Goal: Task Accomplishment & Management: Use online tool/utility

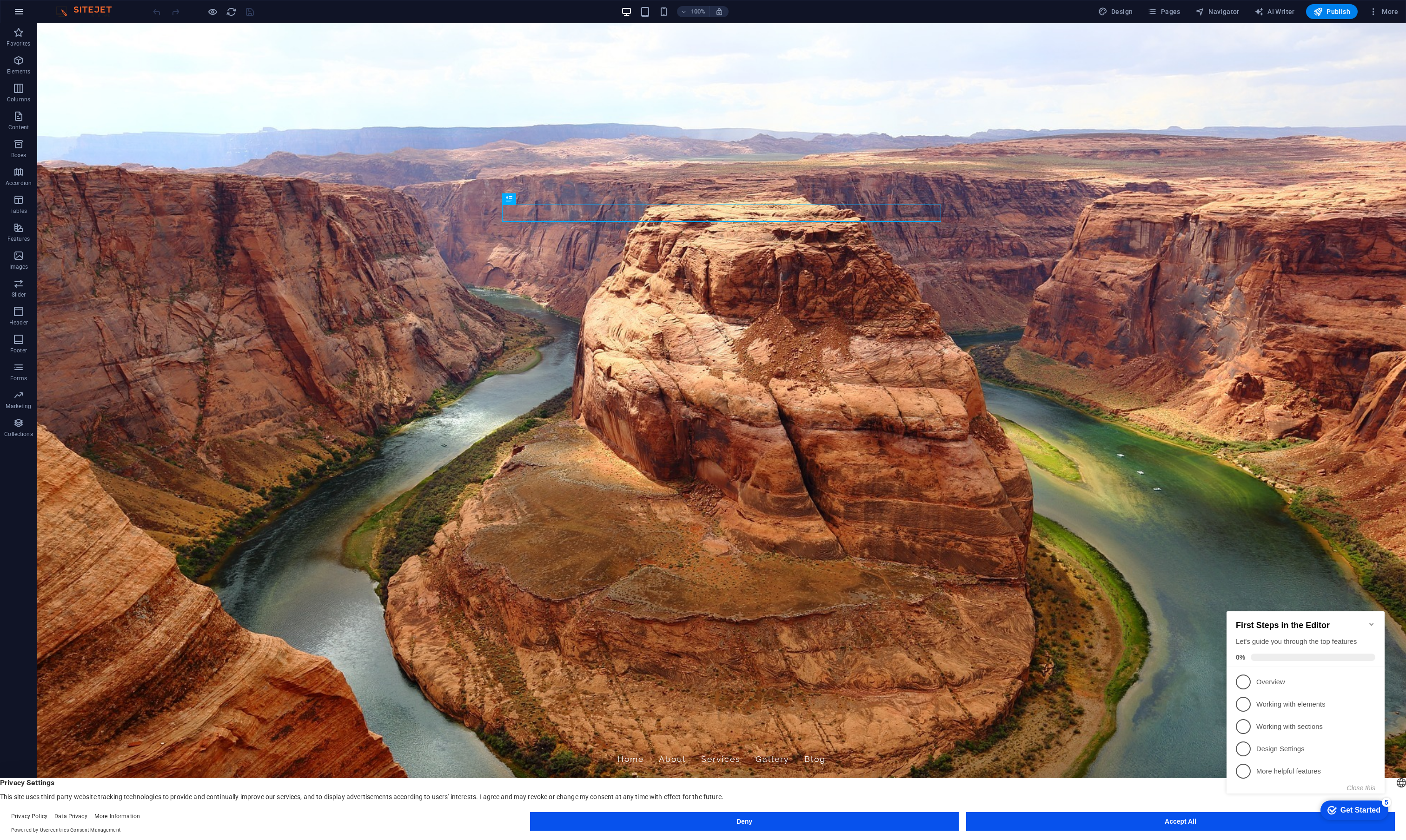
click at [20, 11] on icon "button" at bounding box center [19, 11] width 11 height 11
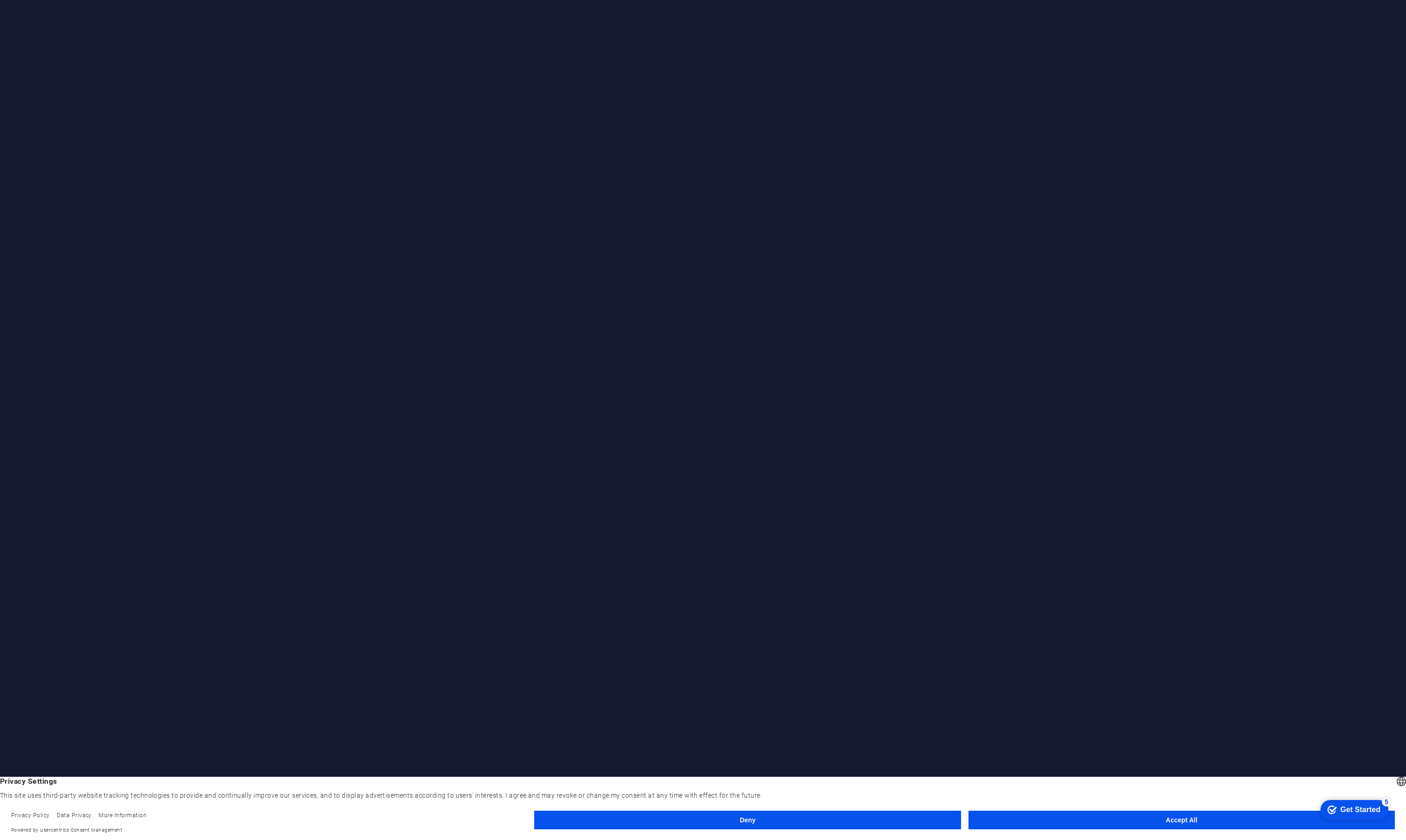
click at [633, 827] on button "Deny" at bounding box center [747, 820] width 426 height 19
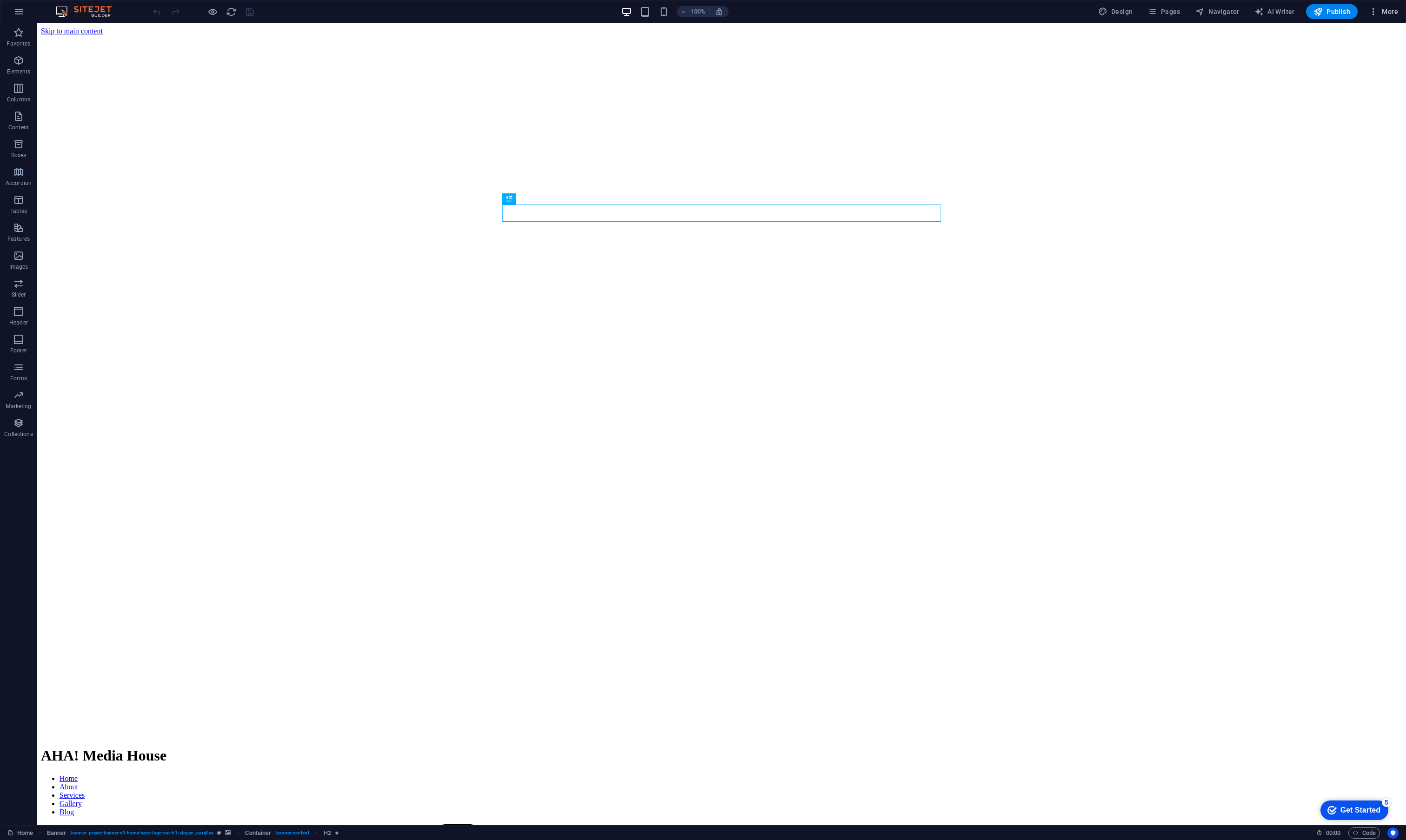
click at [1389, 11] on span "More" at bounding box center [1384, 11] width 29 height 9
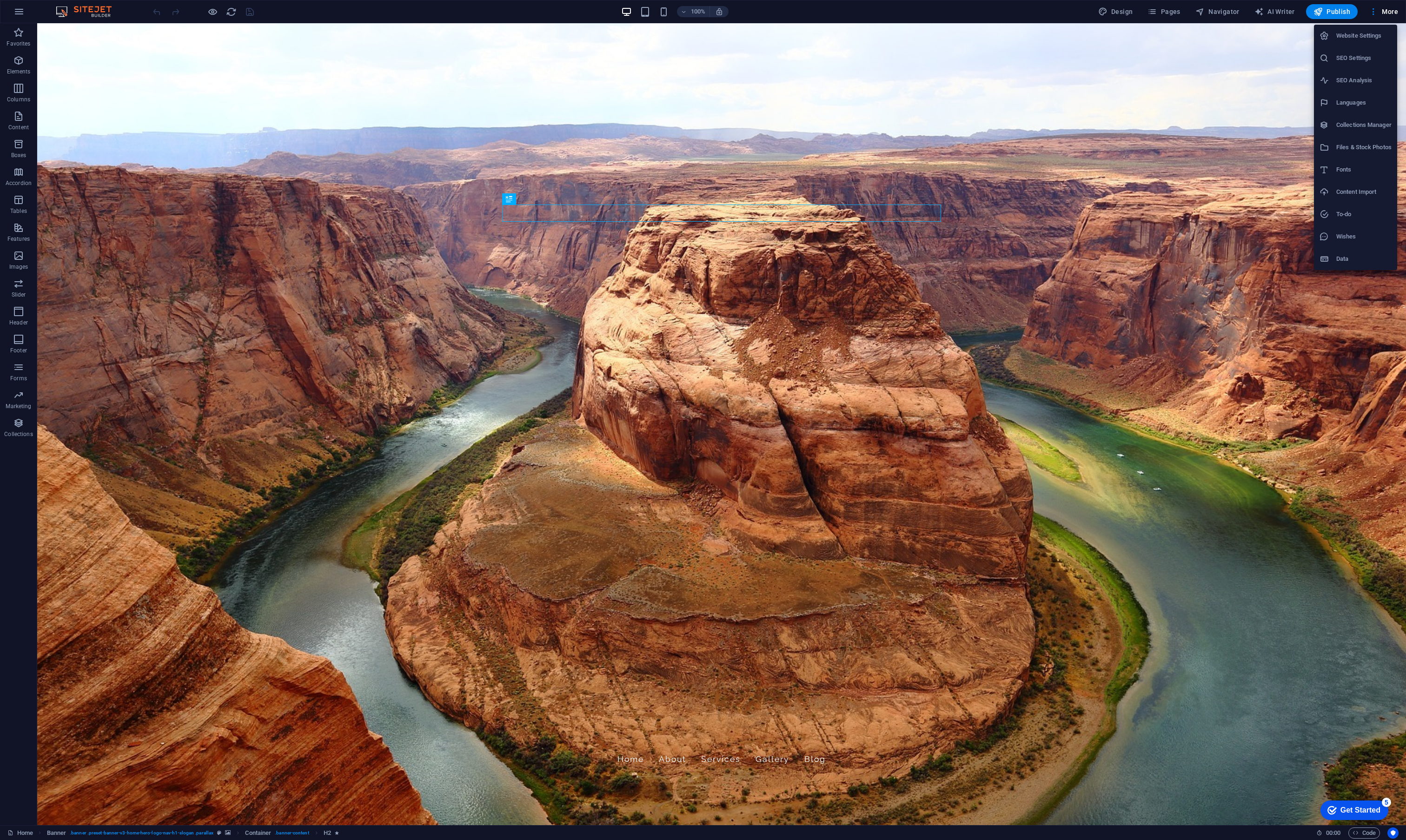
click at [25, 8] on div at bounding box center [703, 420] width 1406 height 840
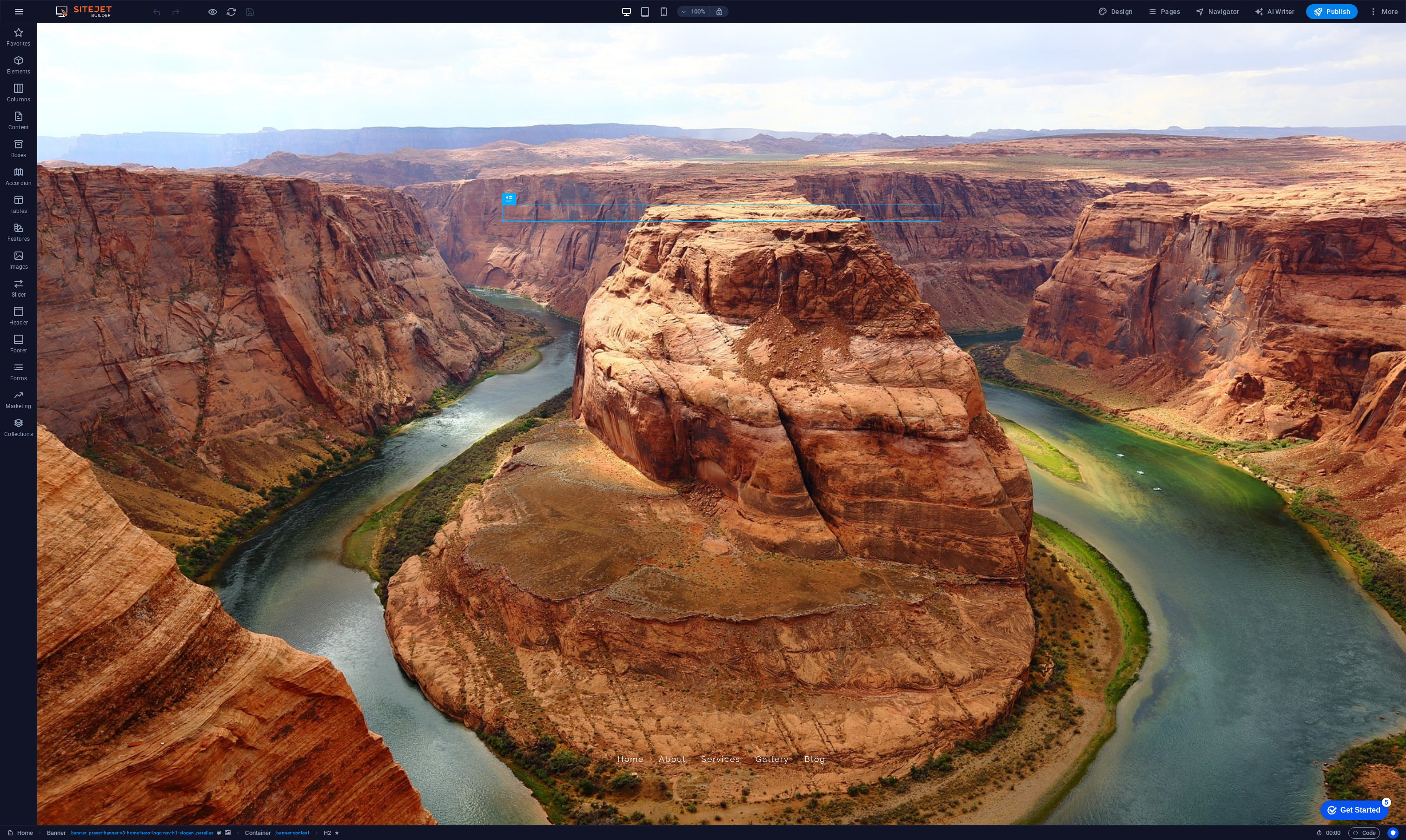
click at [22, 11] on icon "button" at bounding box center [19, 11] width 11 height 11
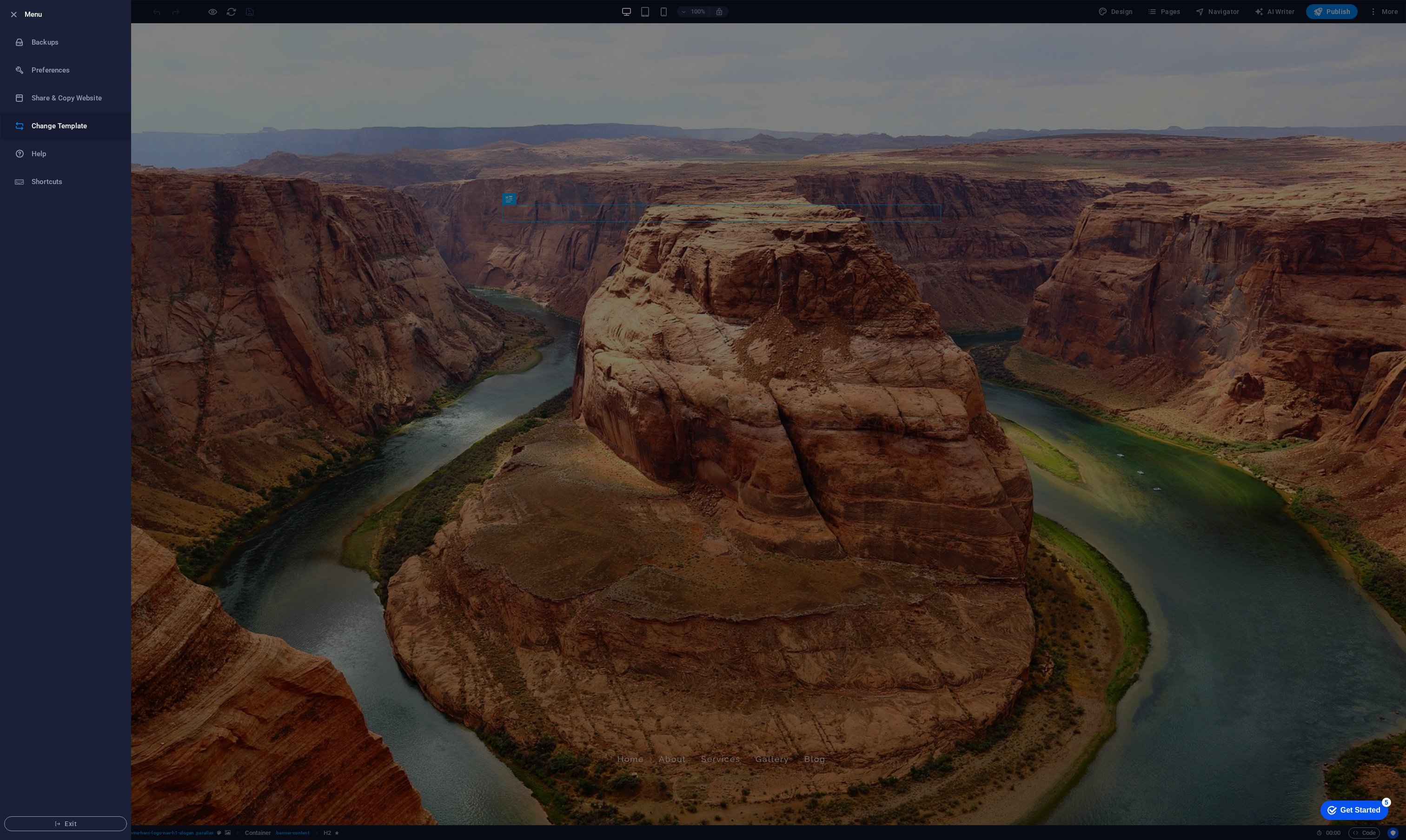
click at [43, 130] on h6 "Change Template" at bounding box center [75, 126] width 86 height 11
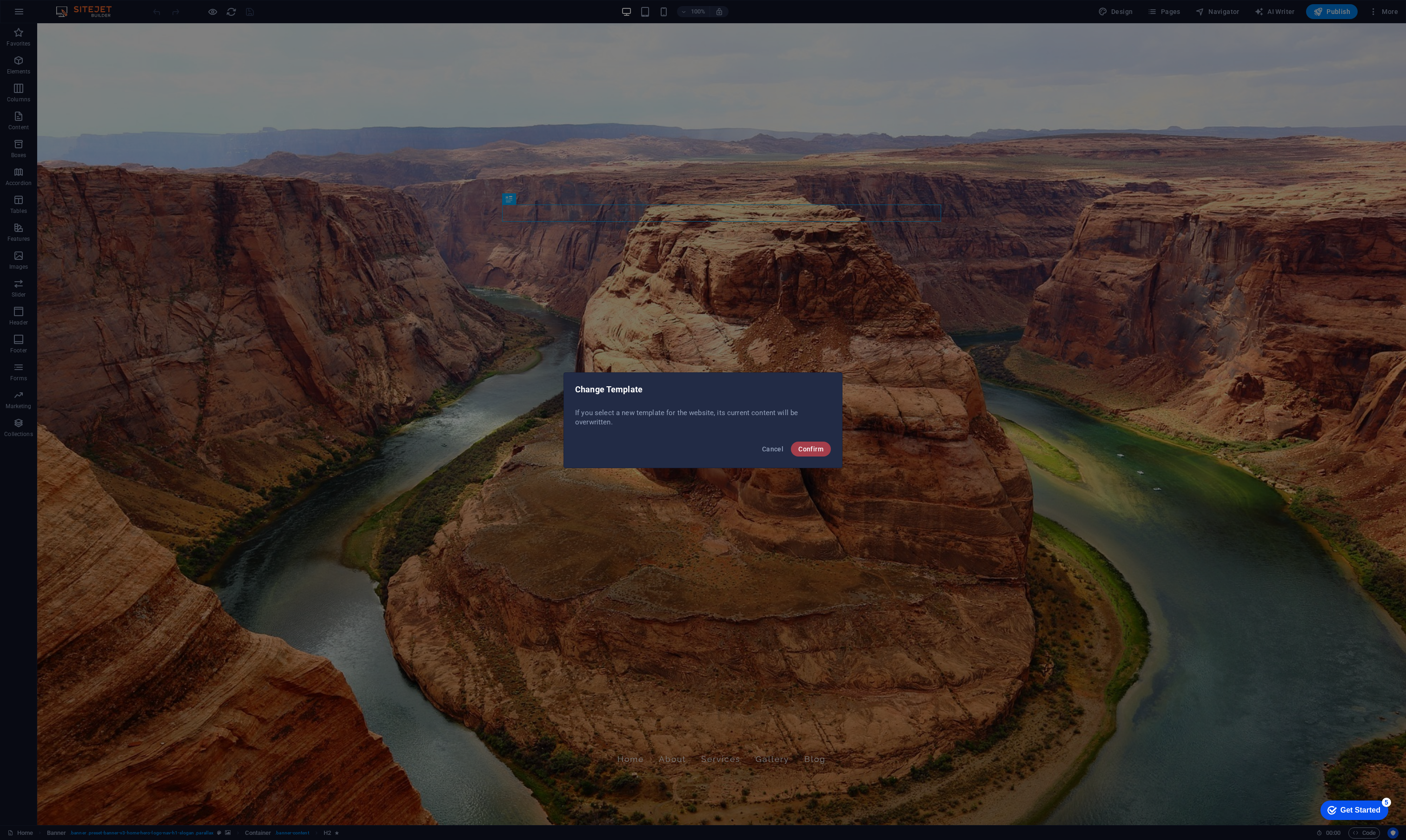
click at [818, 447] on span "Confirm" at bounding box center [811, 449] width 25 height 8
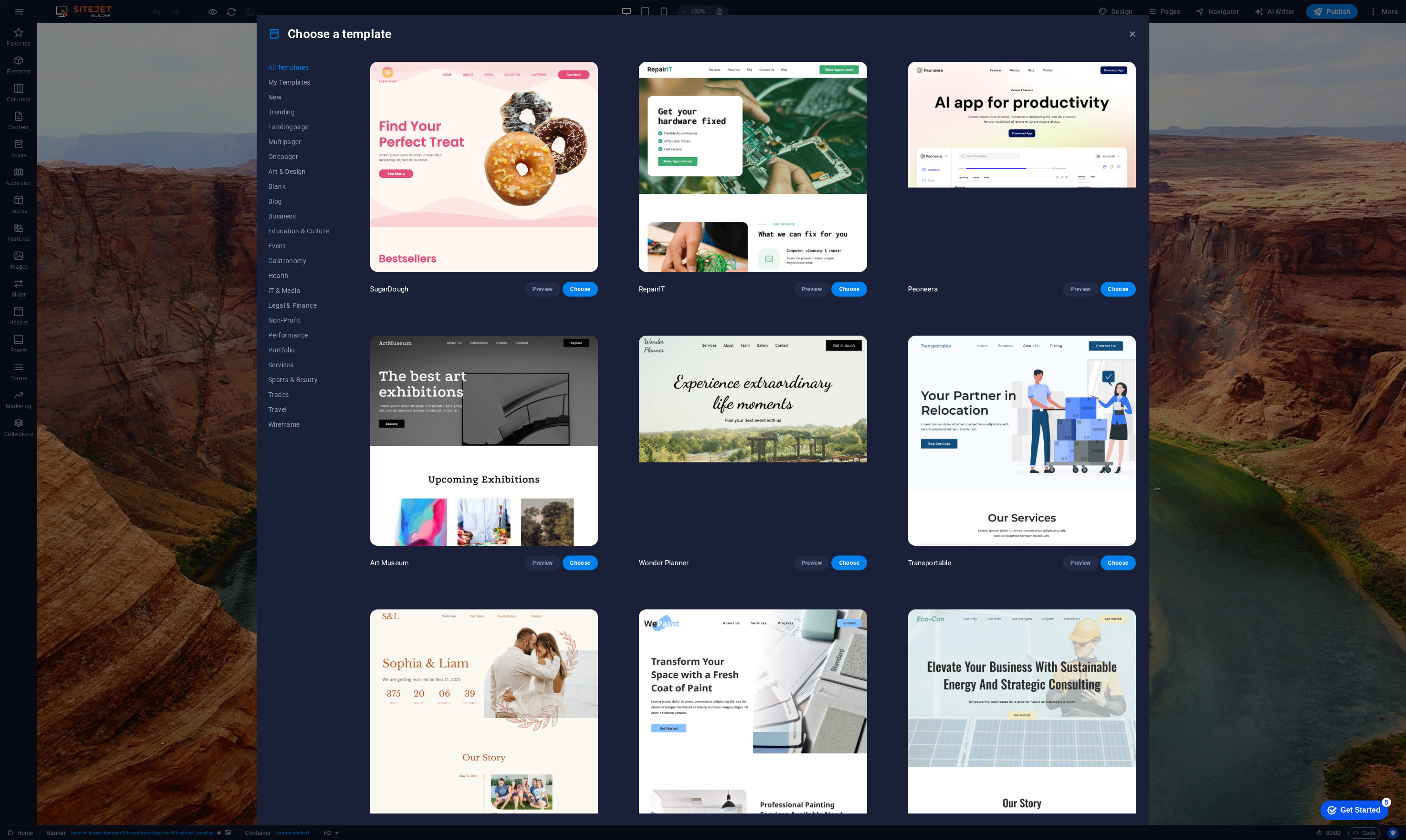
scroll to position [16, 0]
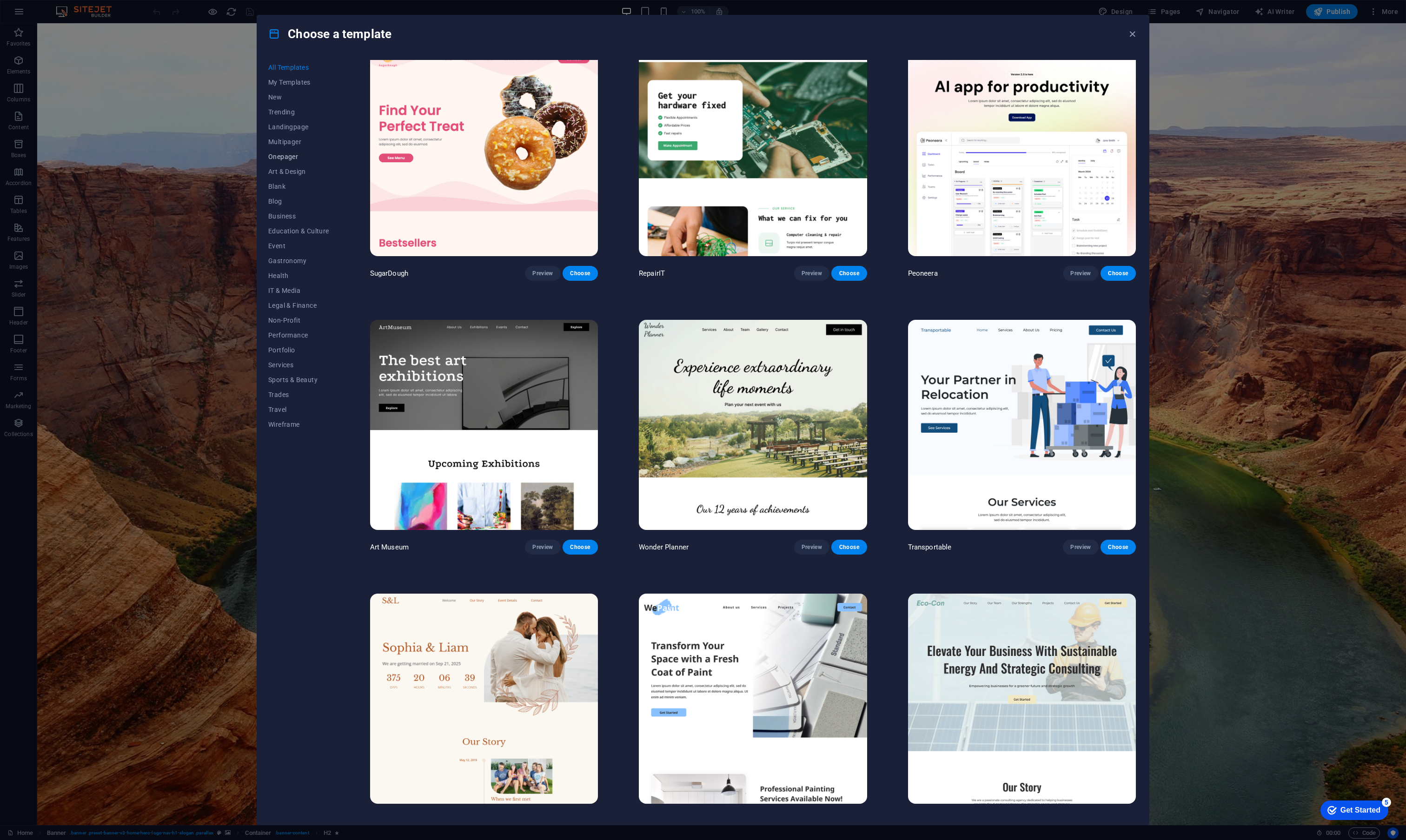
click at [289, 153] on span "Onepager" at bounding box center [299, 157] width 61 height 8
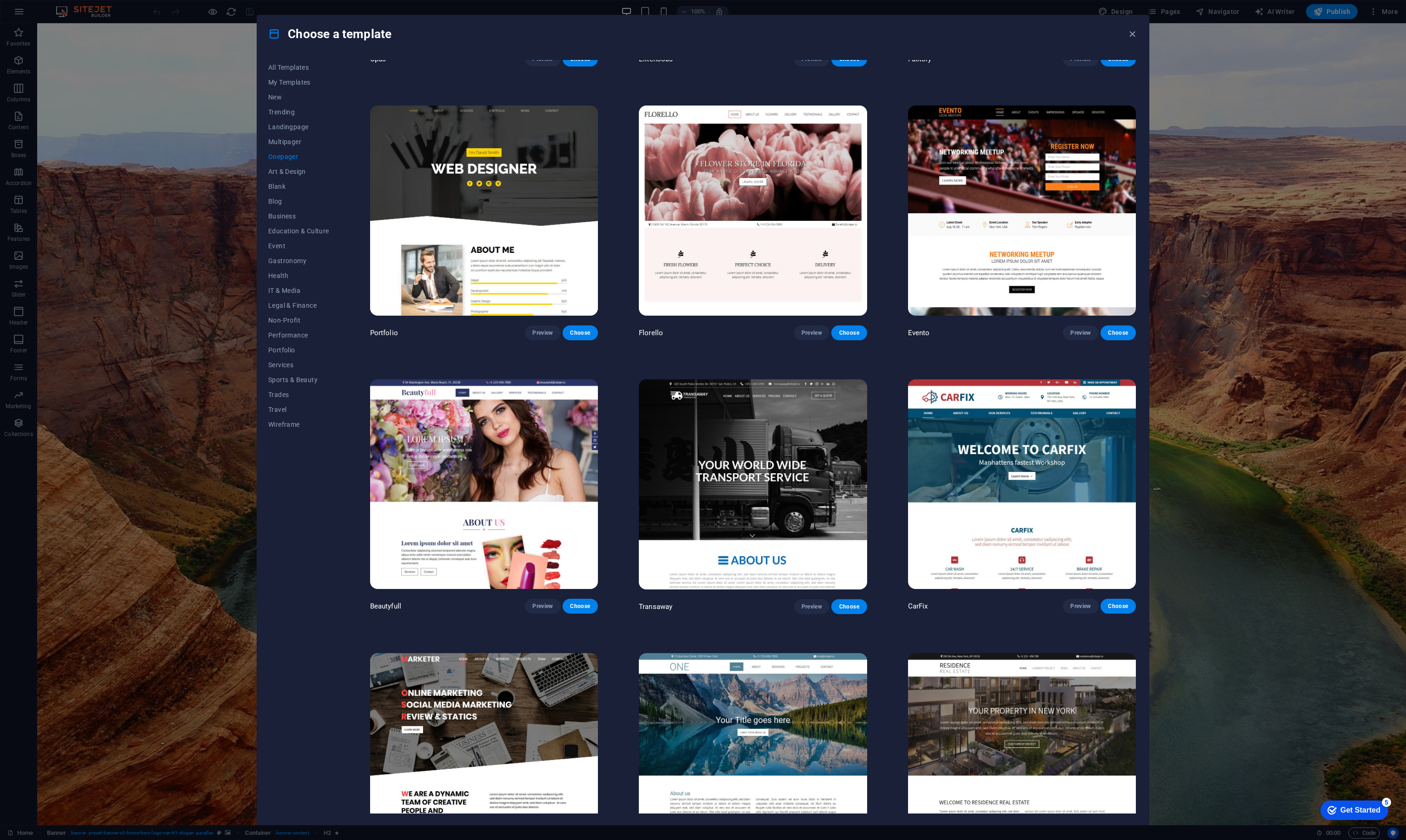
scroll to position [4880, 0]
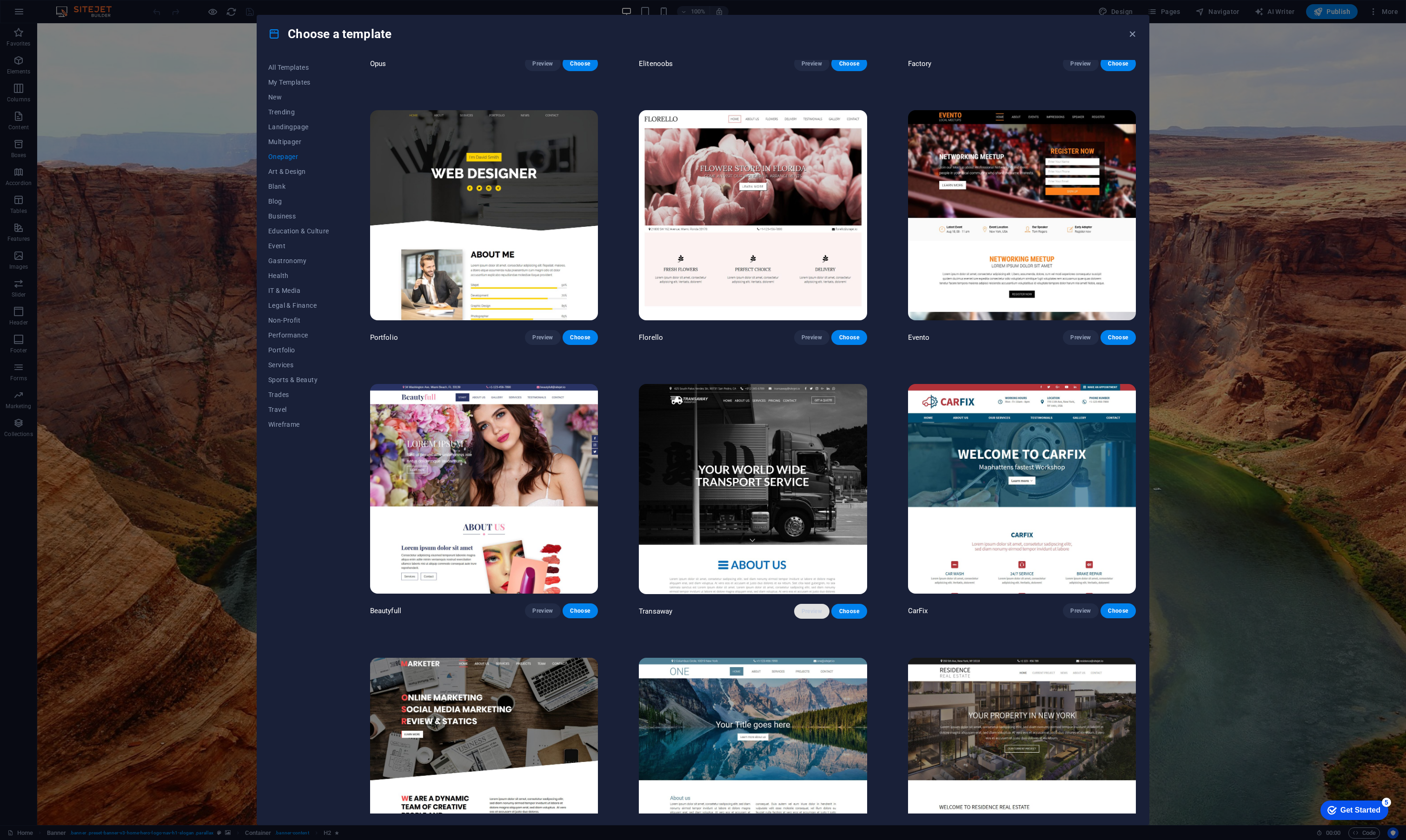
click at [810, 607] on span "Preview" at bounding box center [812, 611] width 20 height 8
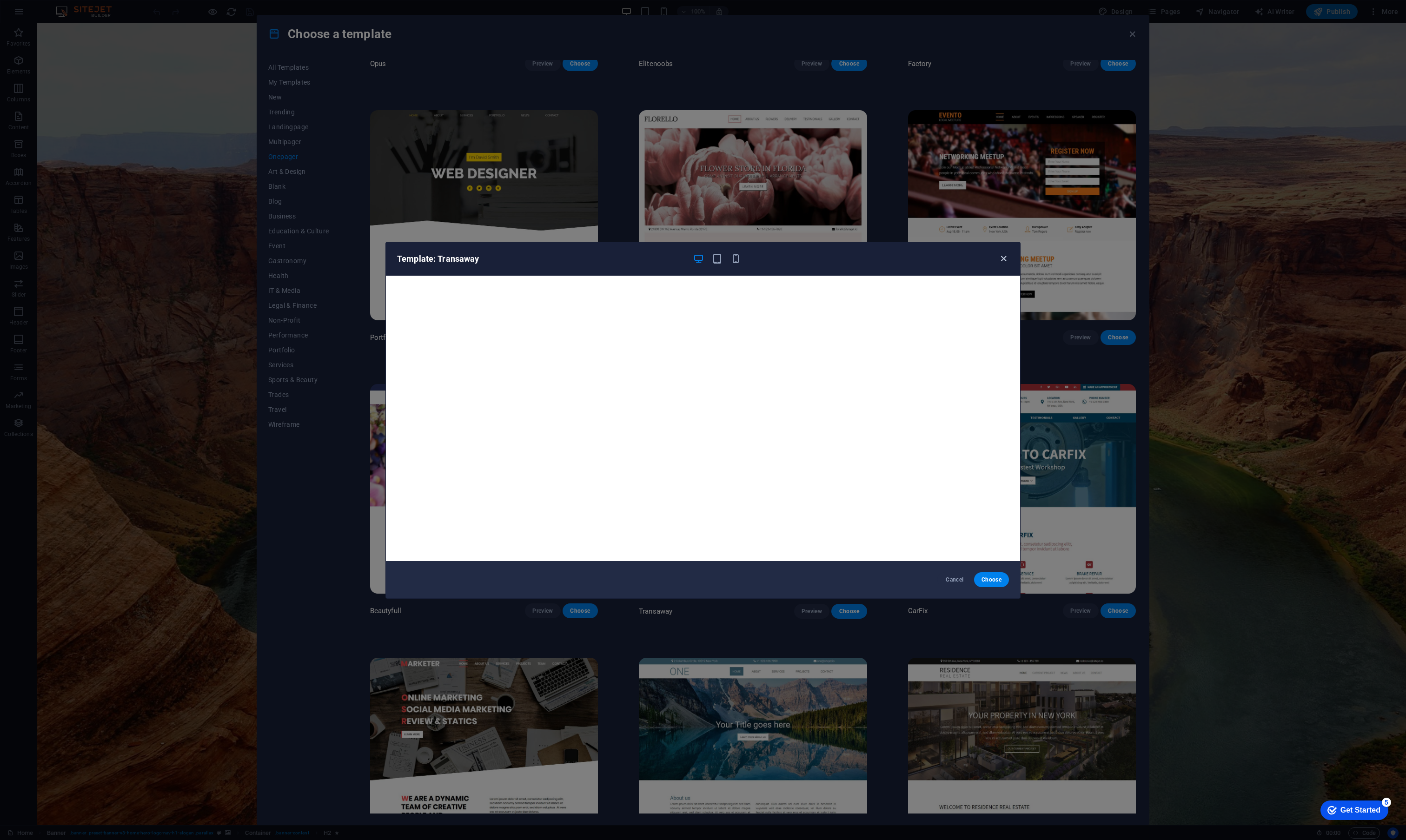
click at [1003, 256] on icon "button" at bounding box center [1004, 259] width 11 height 11
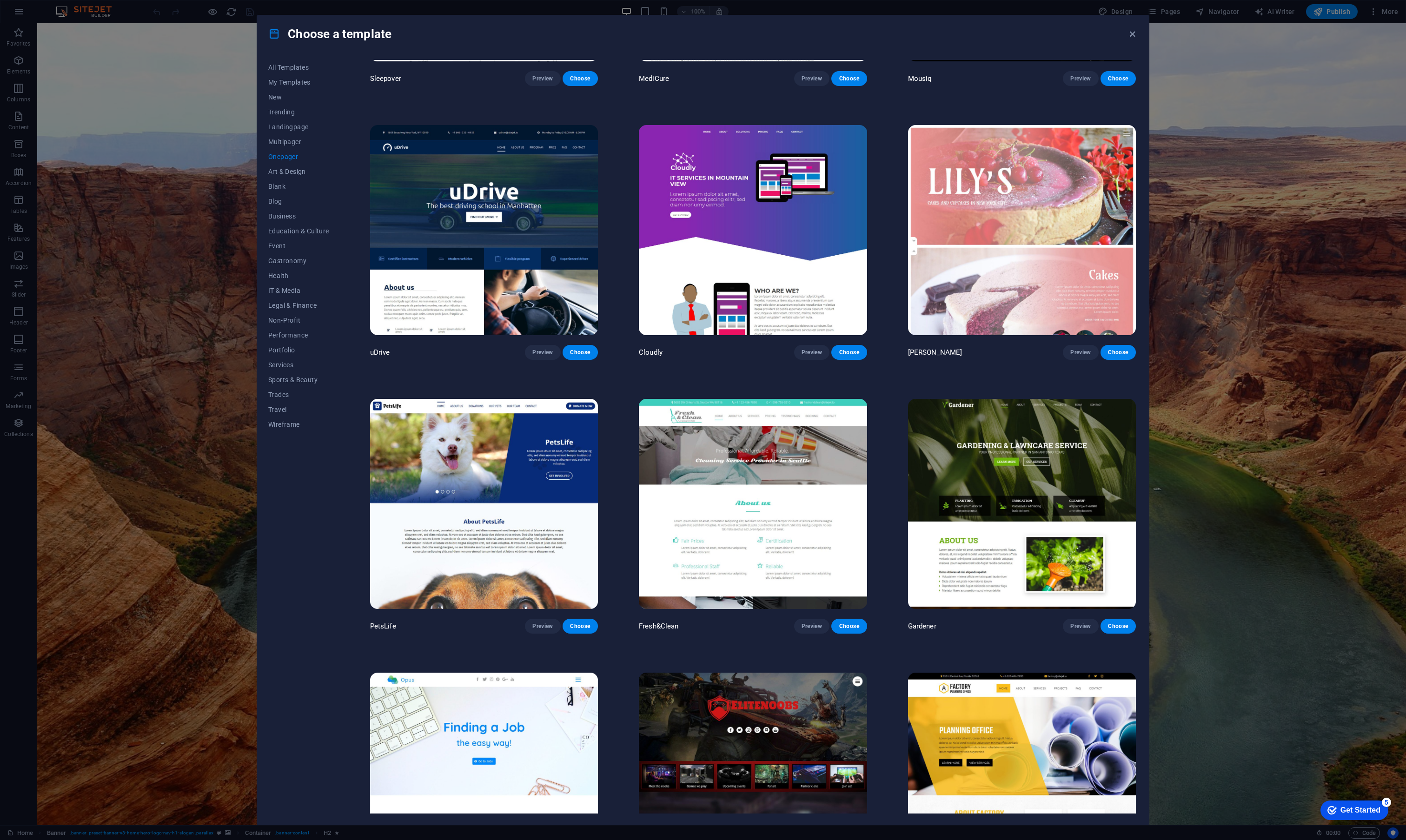
scroll to position [4043, 0]
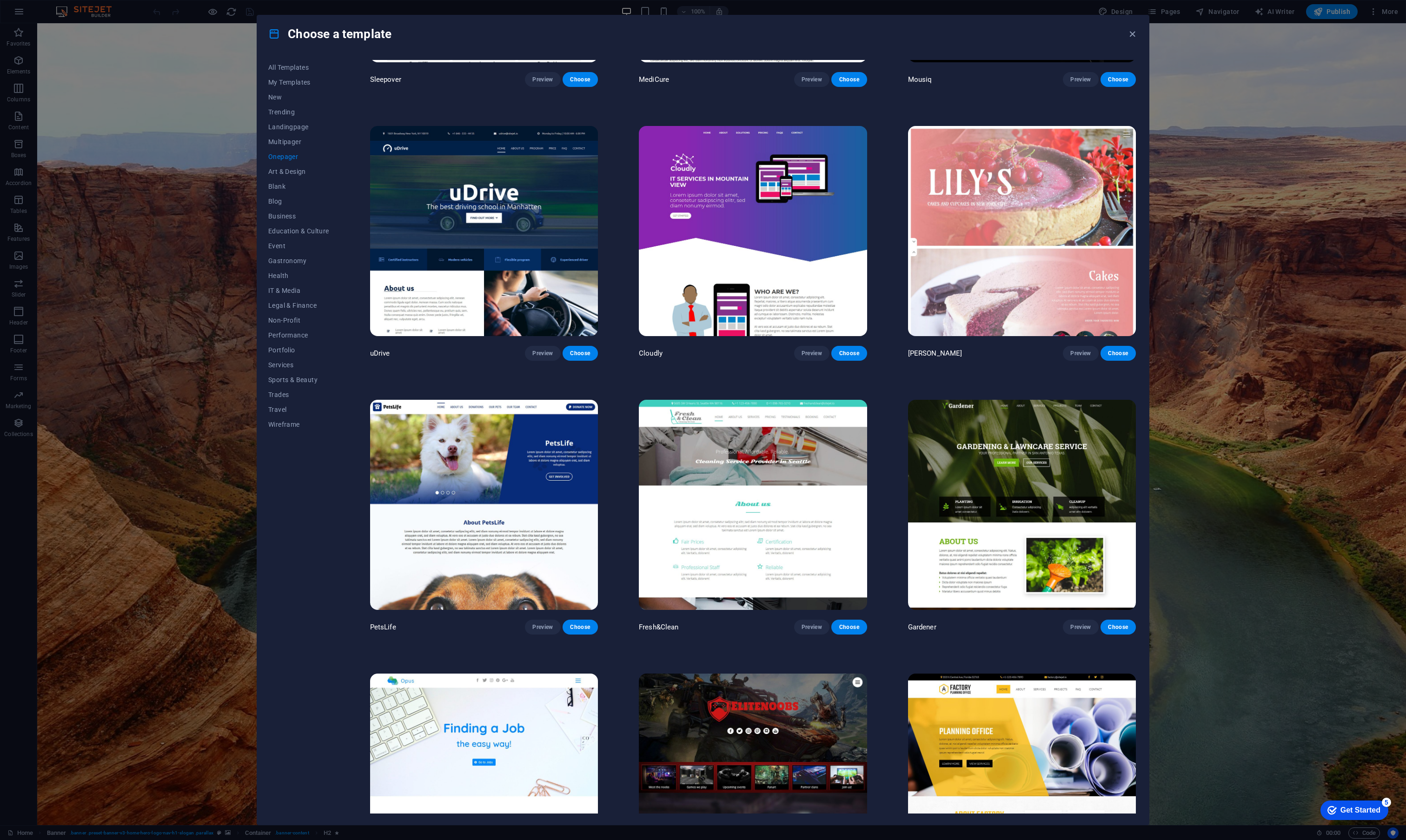
click at [781, 462] on img at bounding box center [752, 505] width 228 height 210
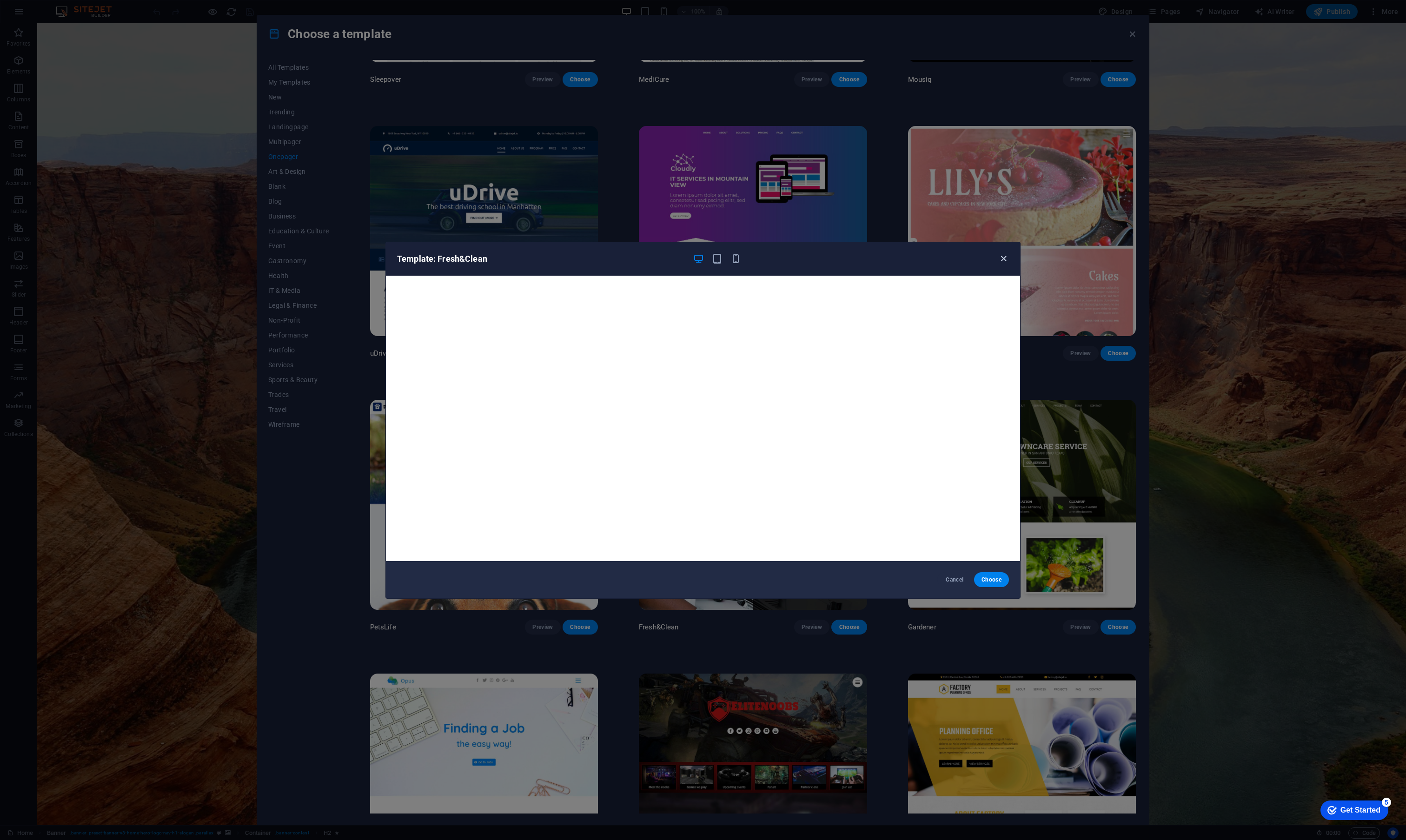
click at [1003, 255] on icon "button" at bounding box center [1004, 259] width 11 height 11
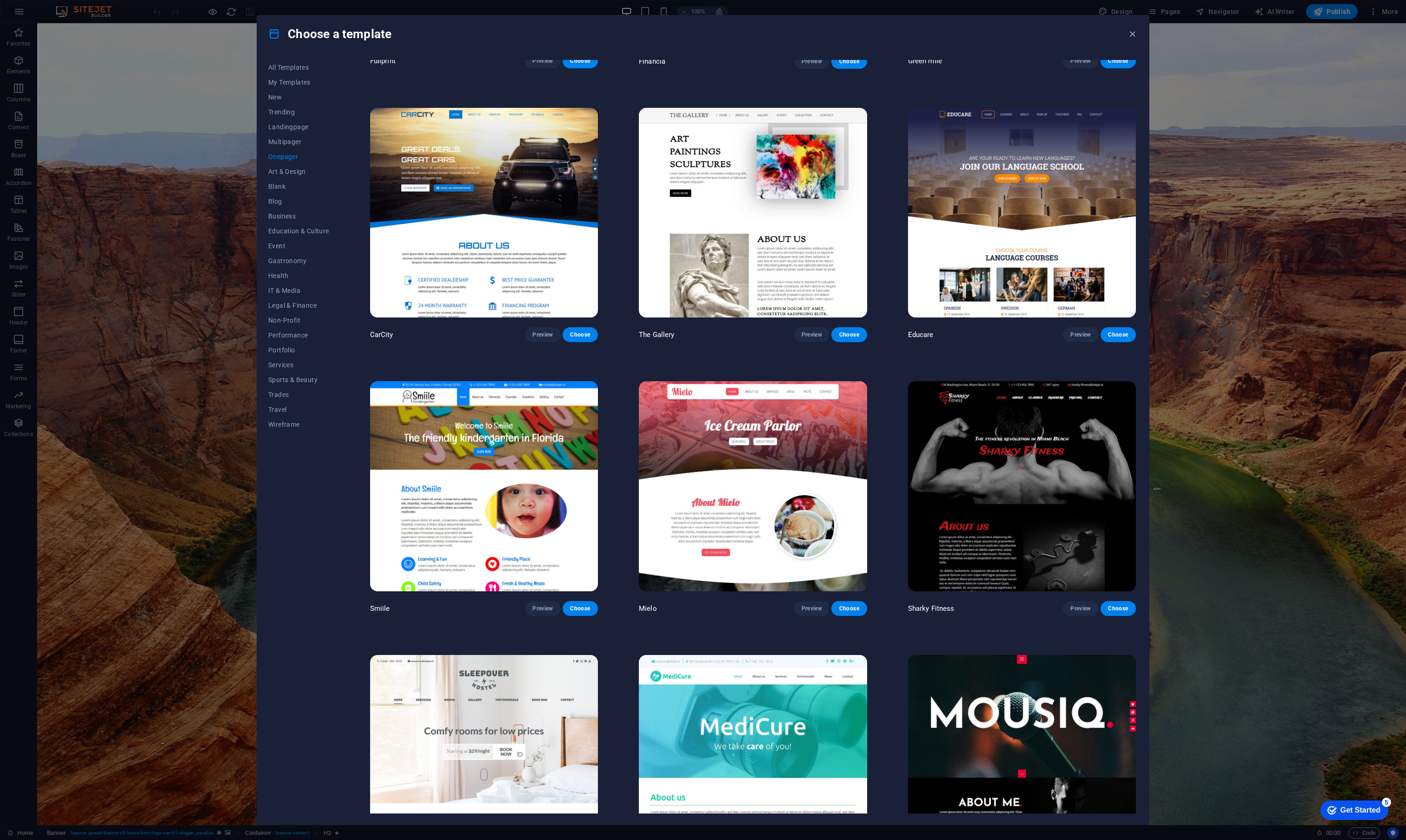
scroll to position [3230, 0]
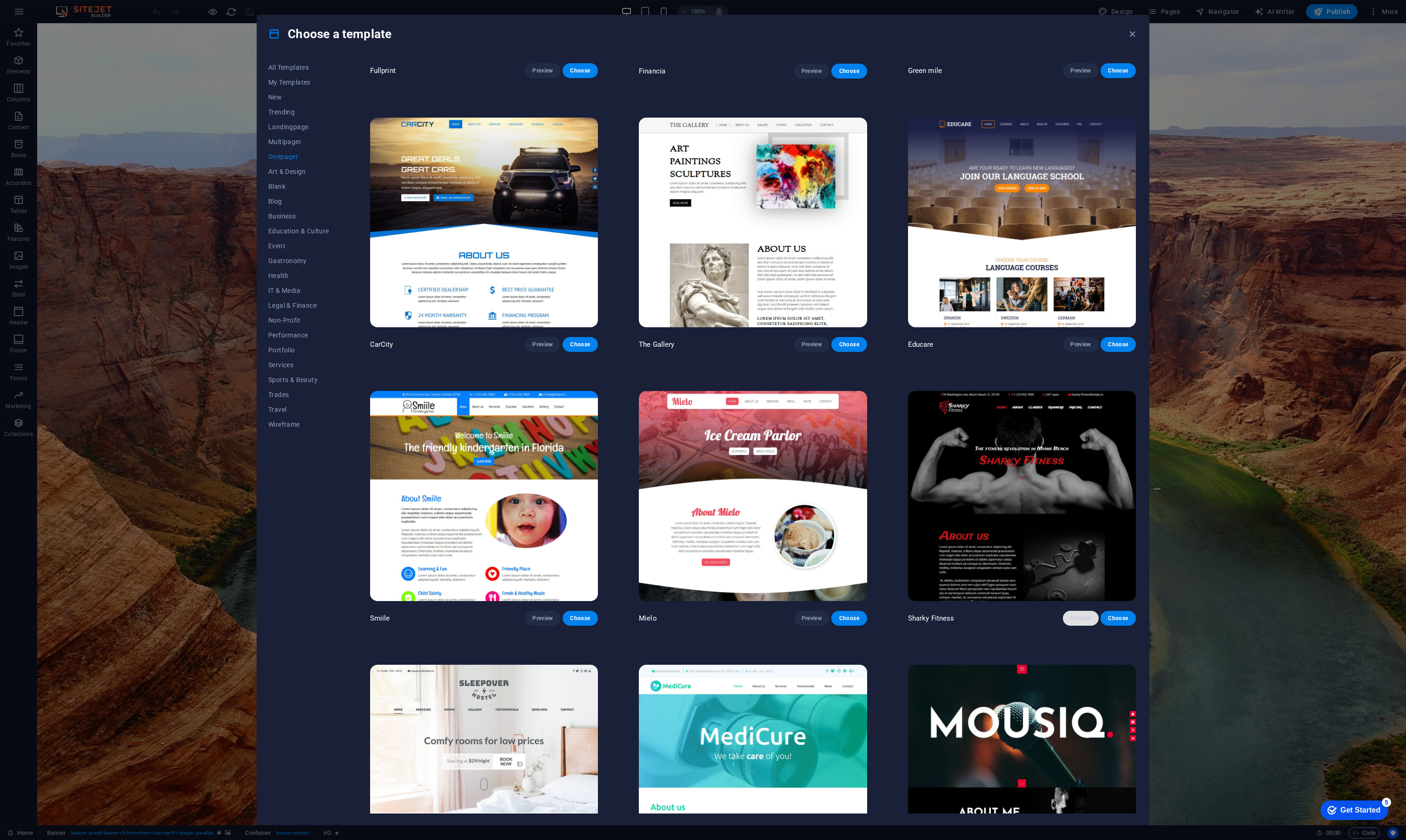
click at [1070, 615] on span "Preview" at bounding box center [1080, 618] width 20 height 8
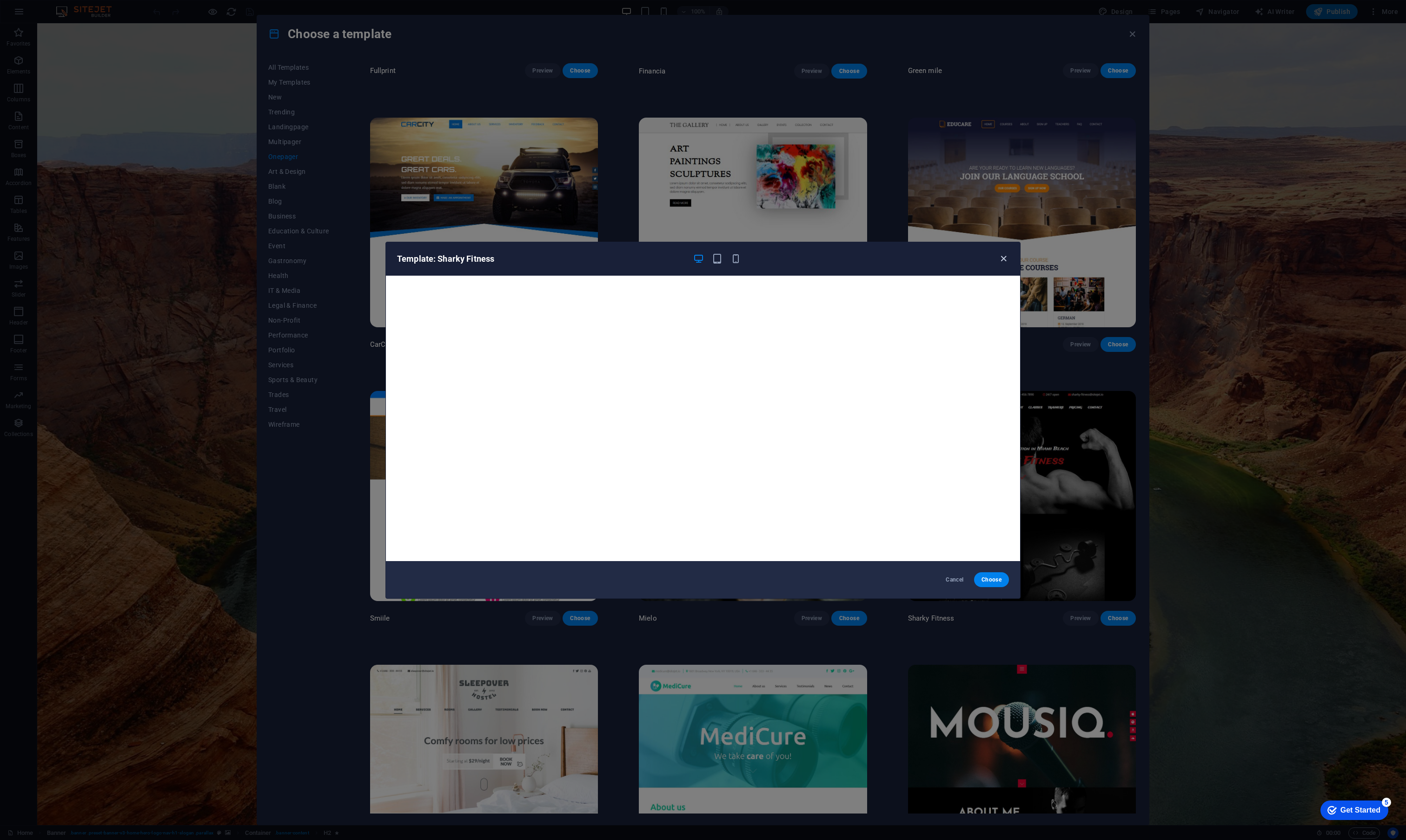
click at [1002, 259] on icon "button" at bounding box center [1004, 259] width 11 height 11
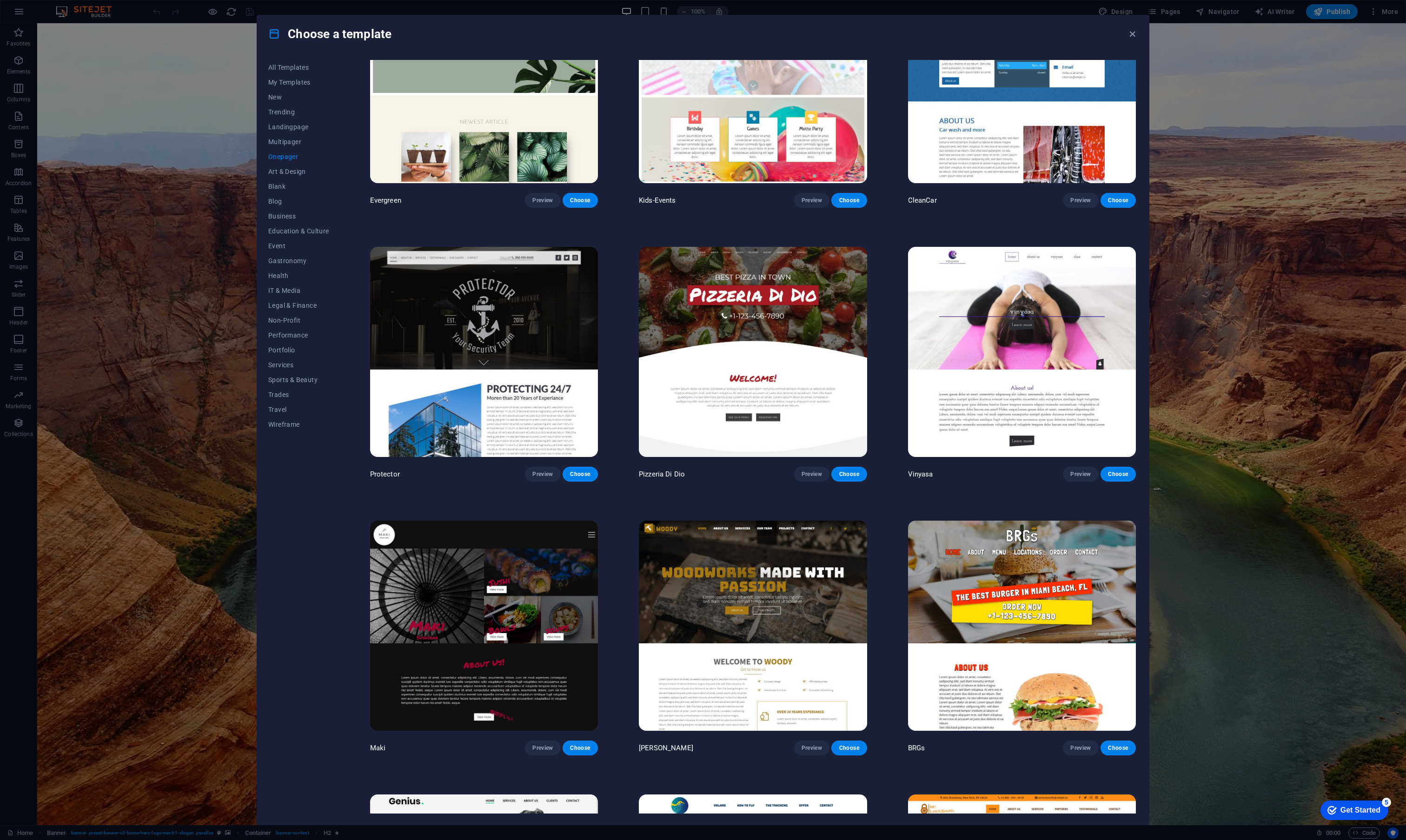
scroll to position [2004, 0]
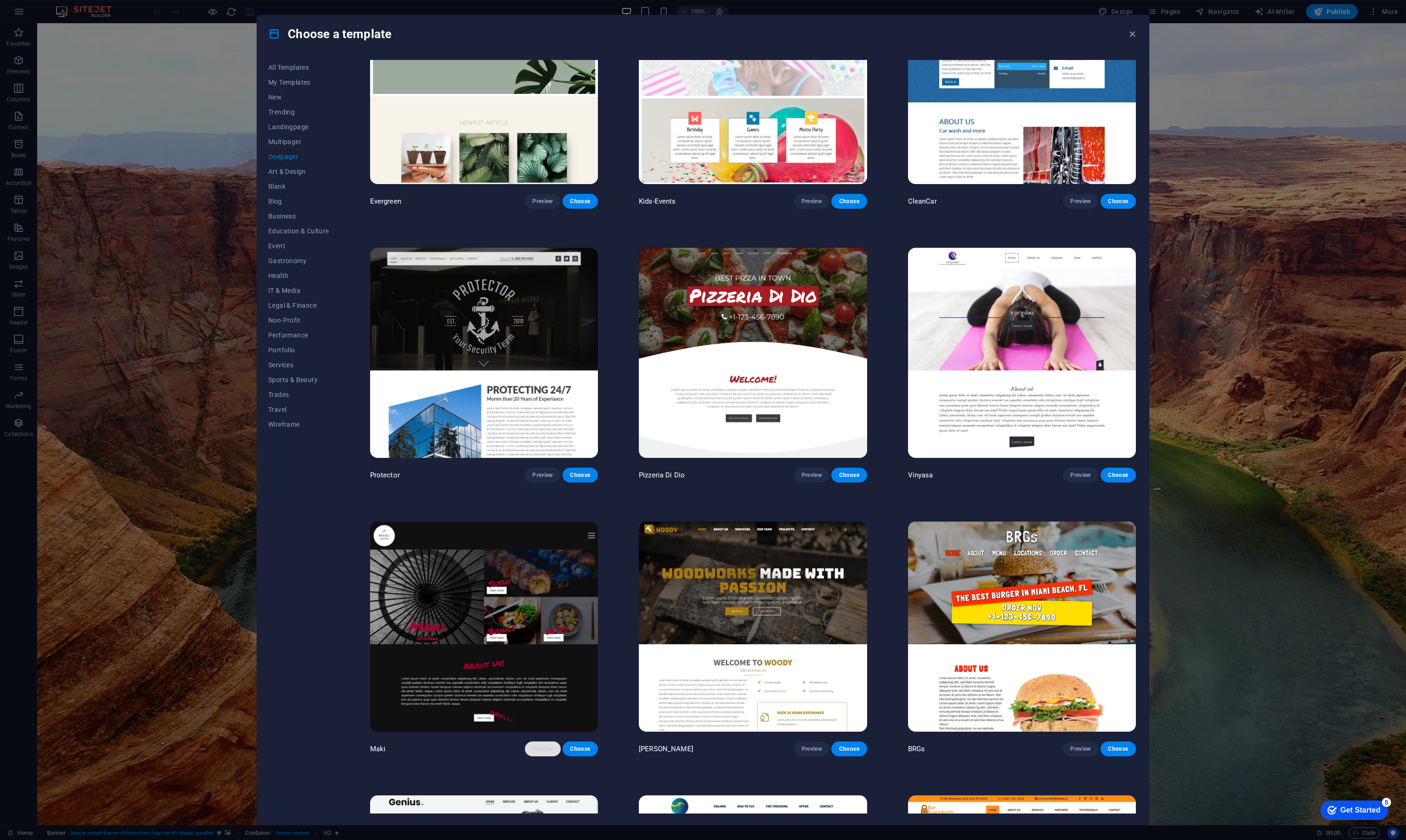
click at [542, 746] on span "Preview" at bounding box center [542, 749] width 20 height 8
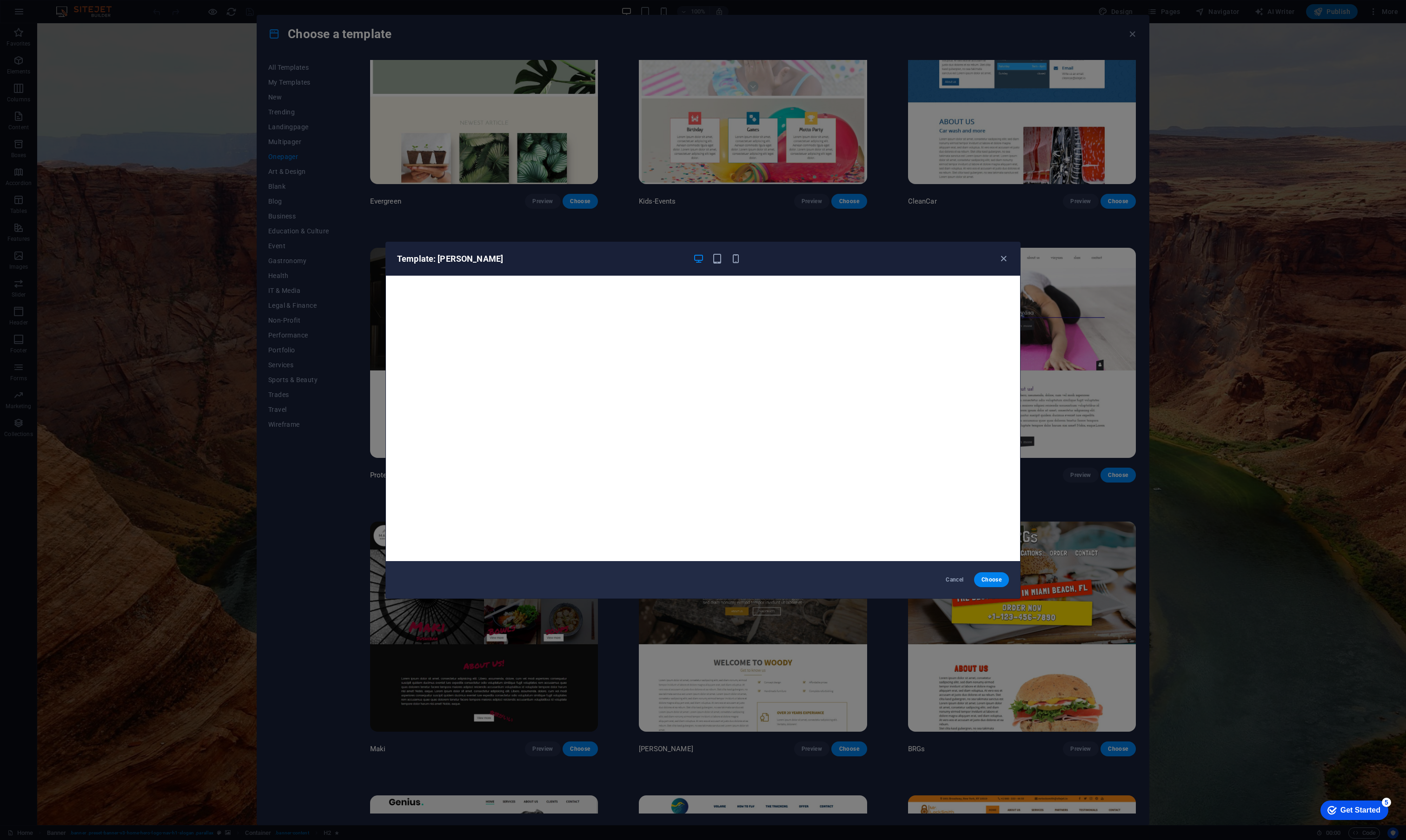
click at [1000, 252] on div "Template: [PERSON_NAME]" at bounding box center [703, 259] width 634 height 33
click at [1000, 255] on icon "button" at bounding box center [1004, 259] width 11 height 11
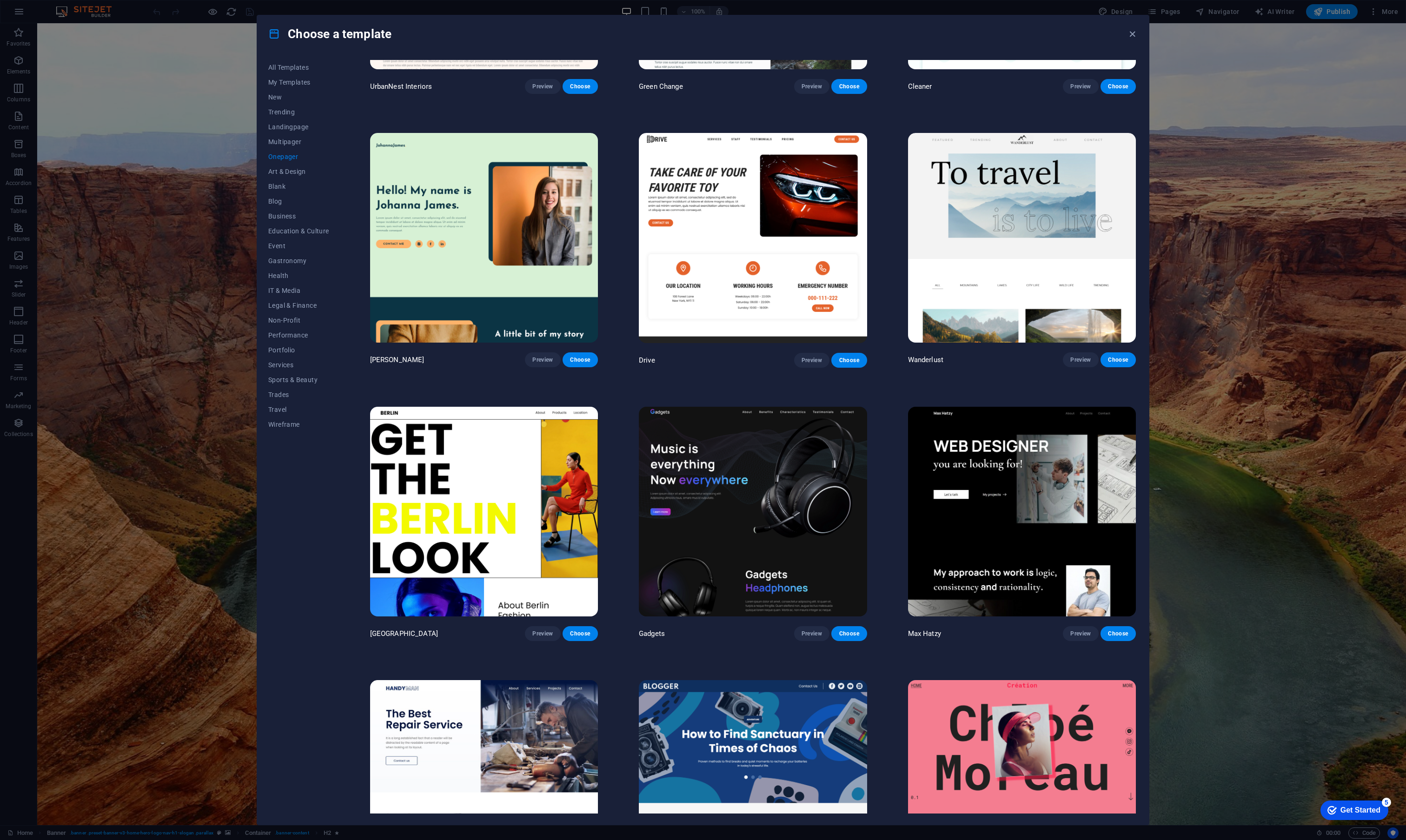
scroll to position [748, 0]
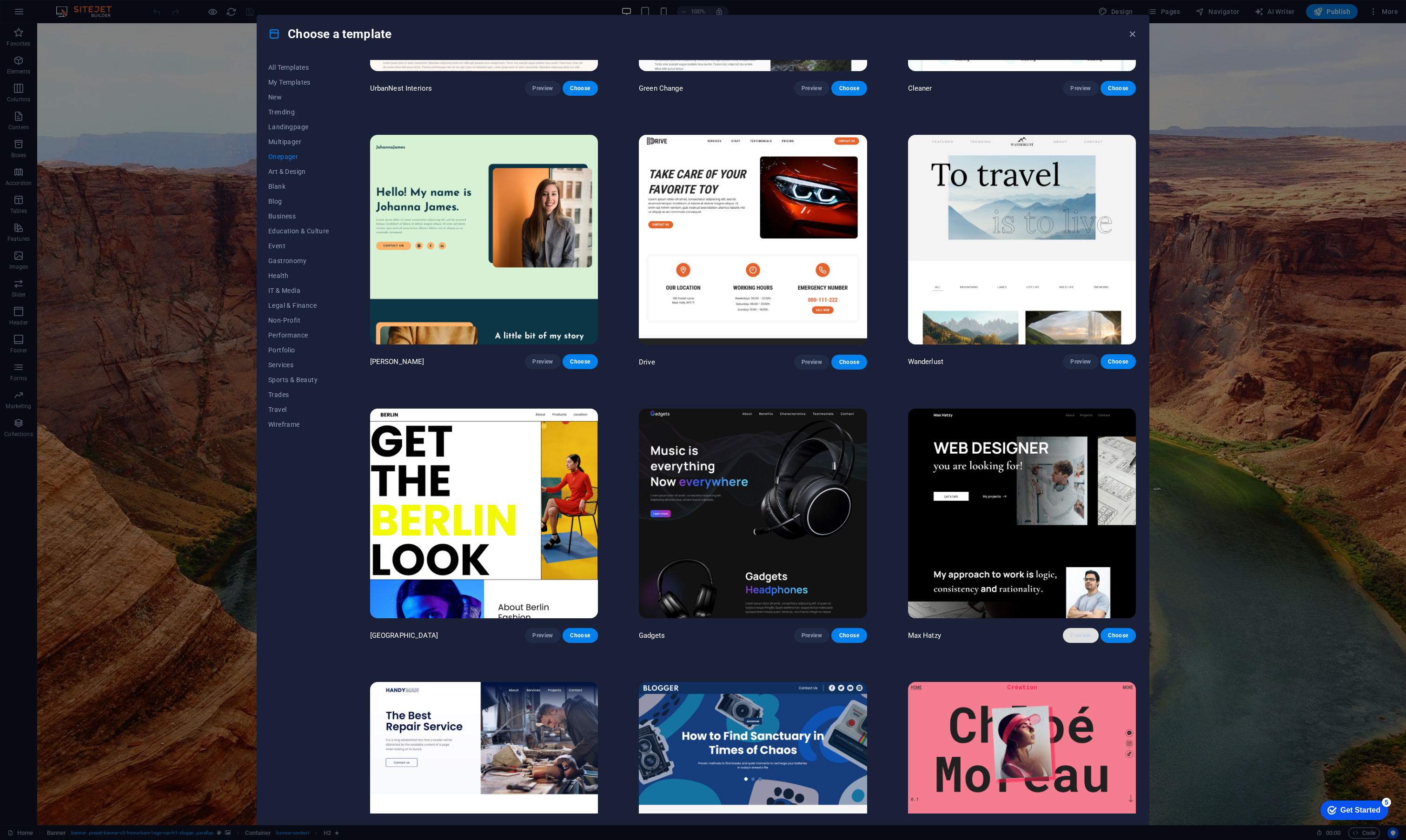
click at [1070, 632] on span "Preview" at bounding box center [1080, 636] width 20 height 8
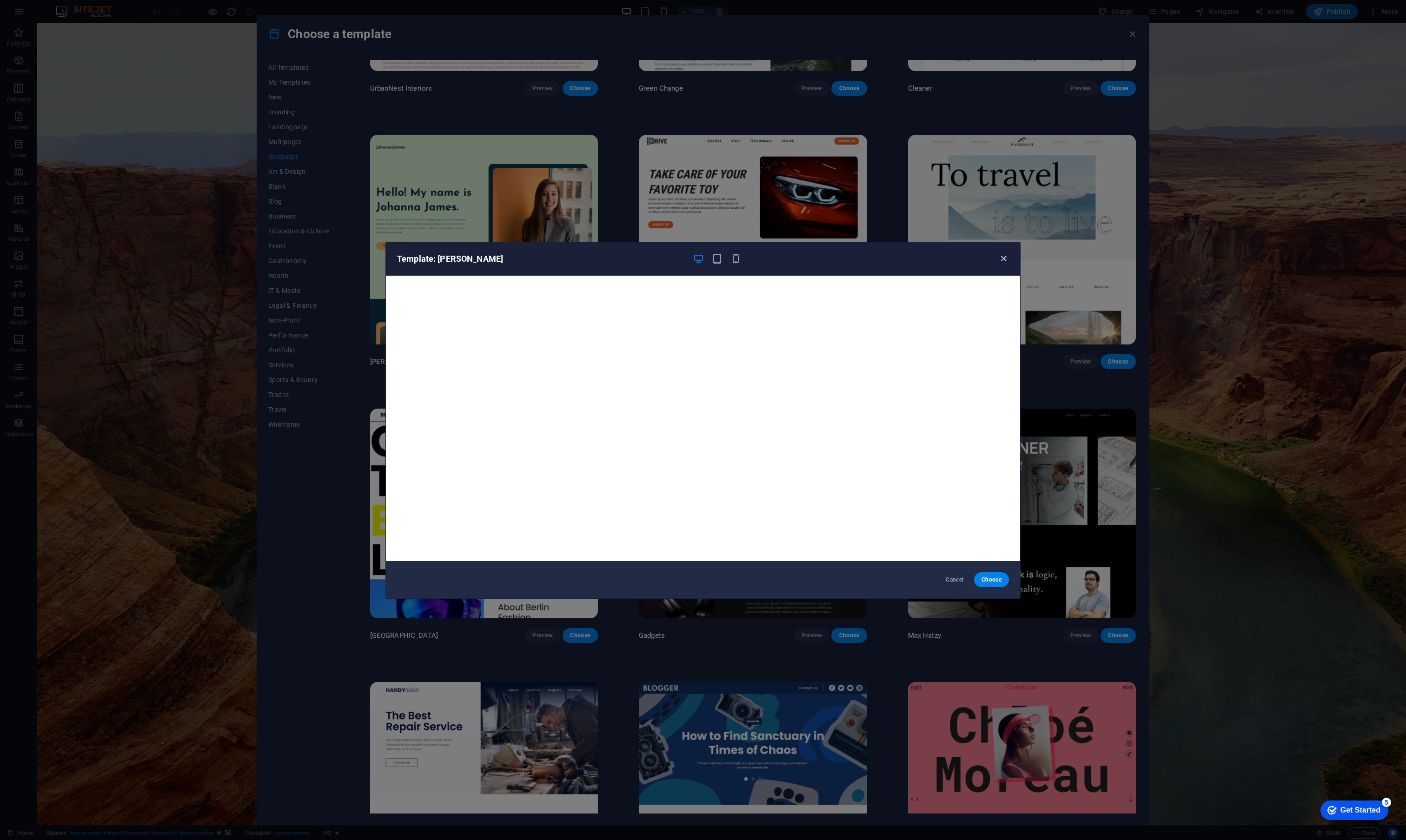
click at [1003, 257] on icon "button" at bounding box center [1004, 259] width 11 height 11
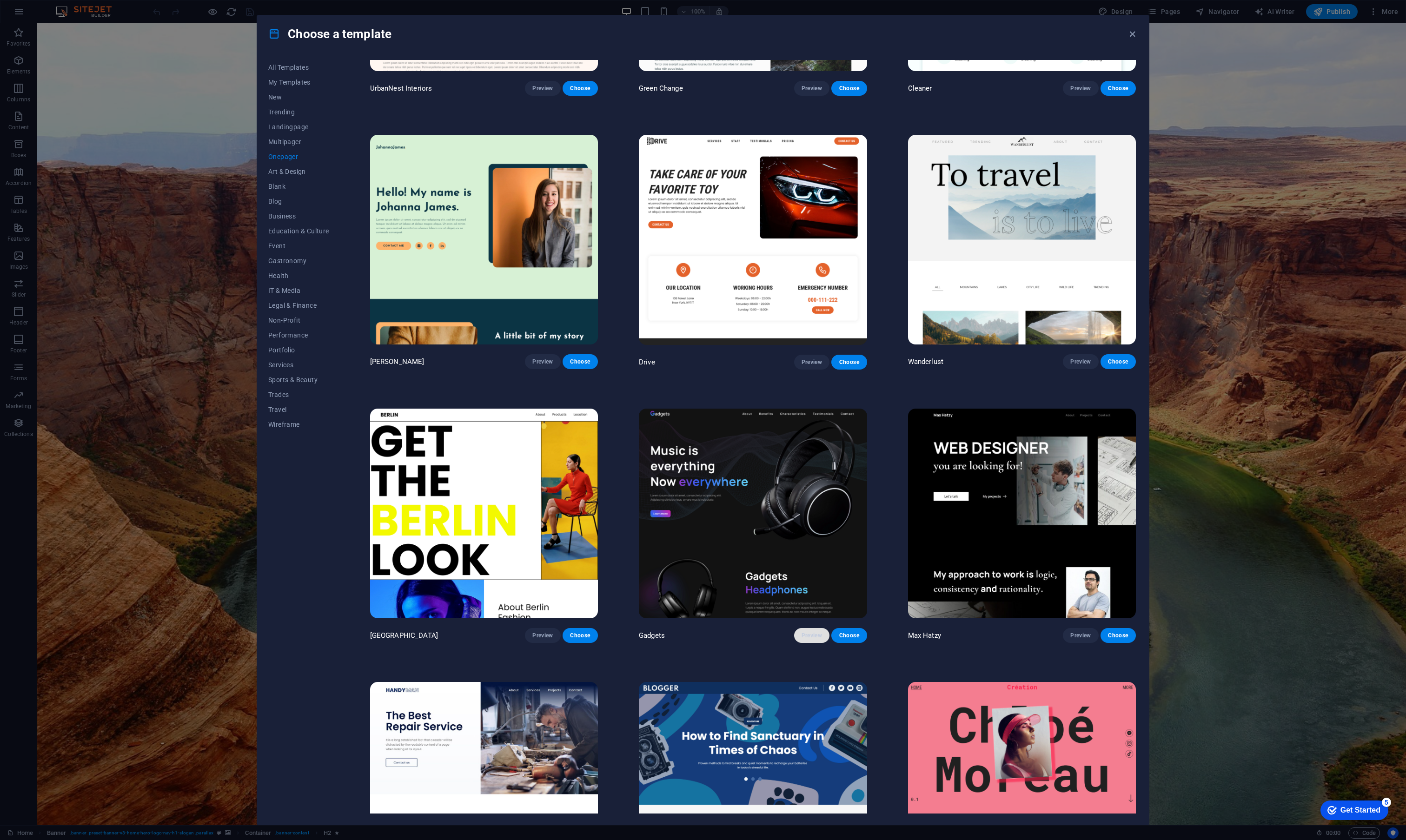
click at [811, 632] on span "Preview" at bounding box center [812, 636] width 20 height 8
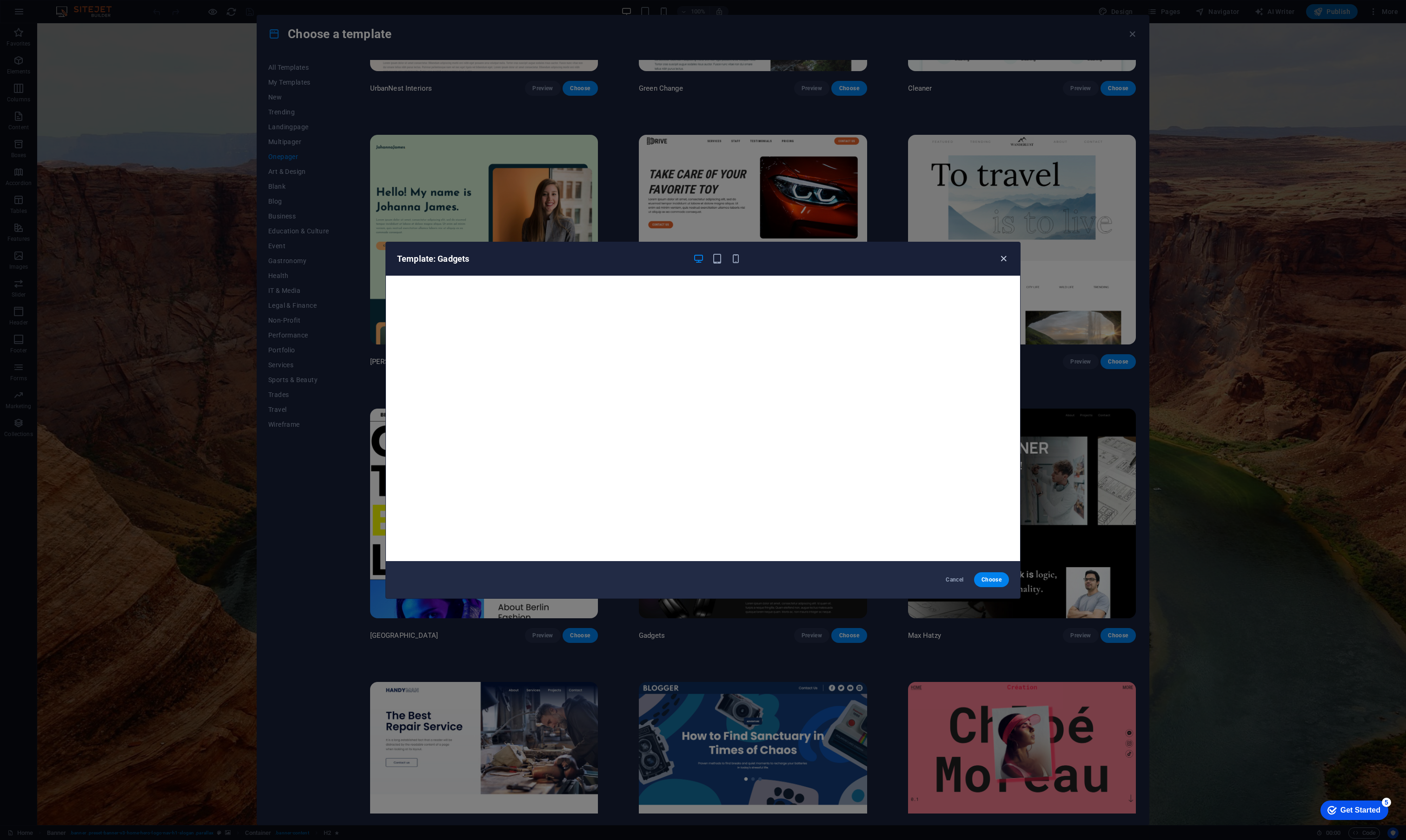
click at [1005, 259] on icon "button" at bounding box center [1004, 259] width 11 height 11
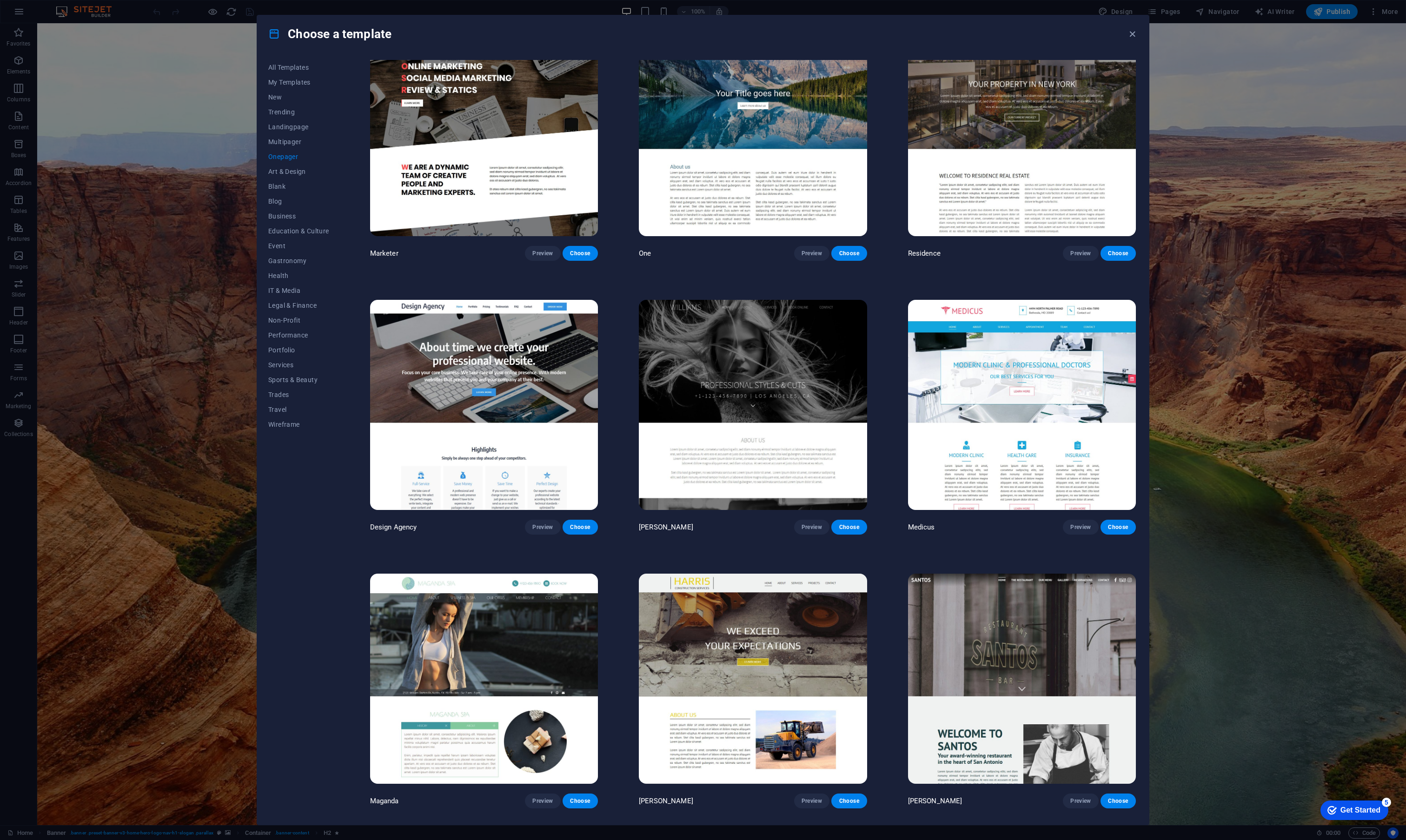
scroll to position [5522, 0]
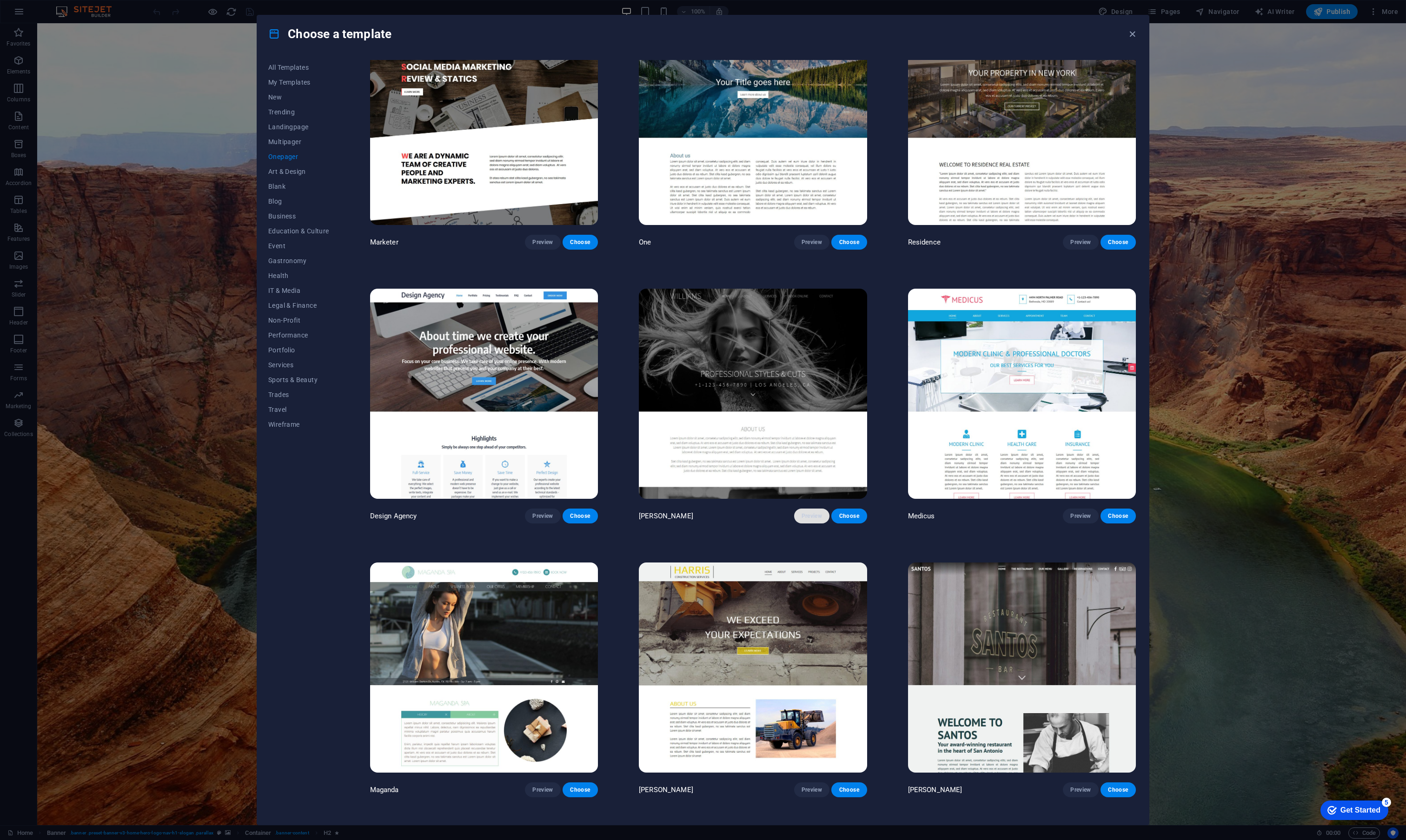
click at [809, 513] on span "Preview" at bounding box center [812, 516] width 20 height 8
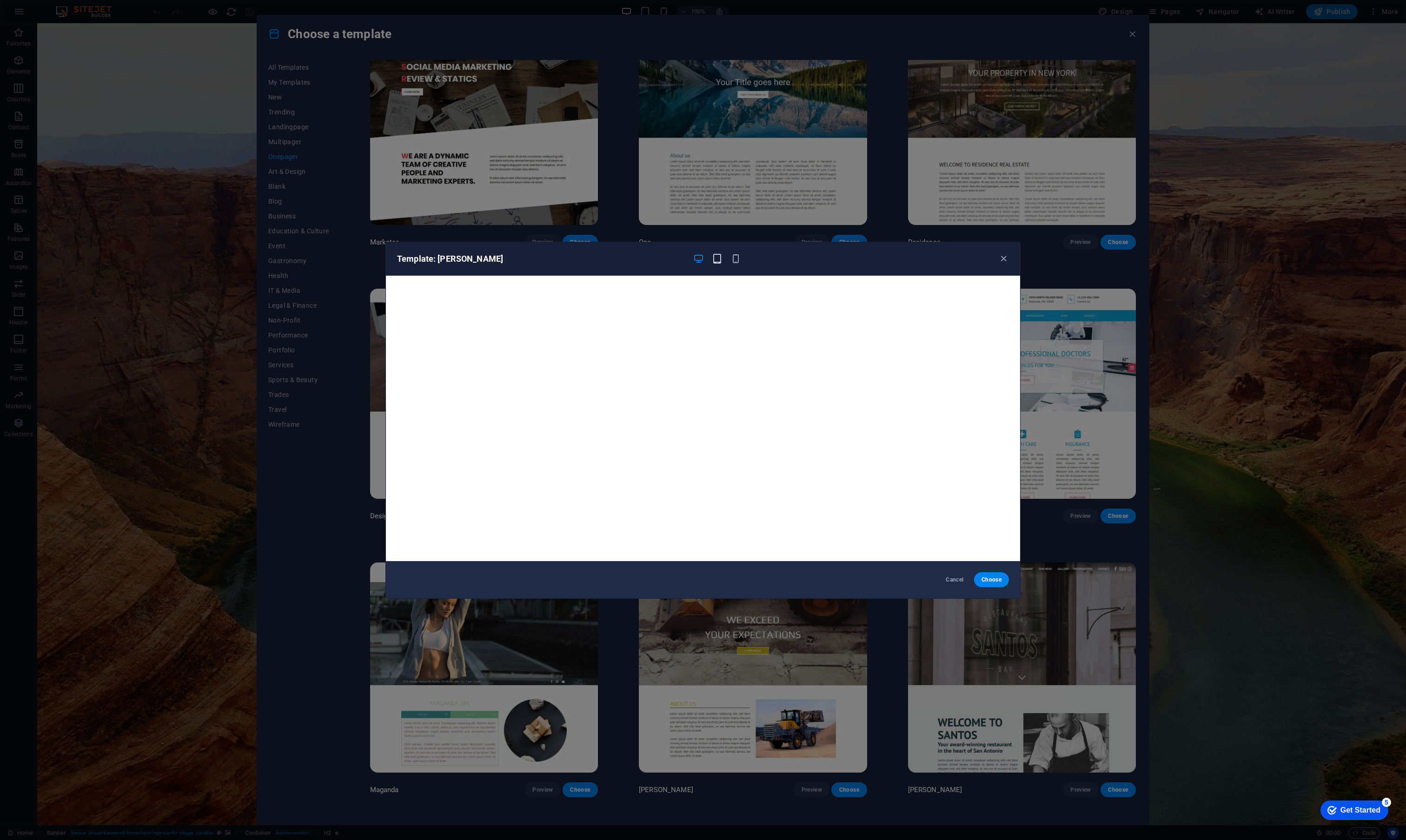
click at [720, 256] on icon "button" at bounding box center [717, 259] width 11 height 11
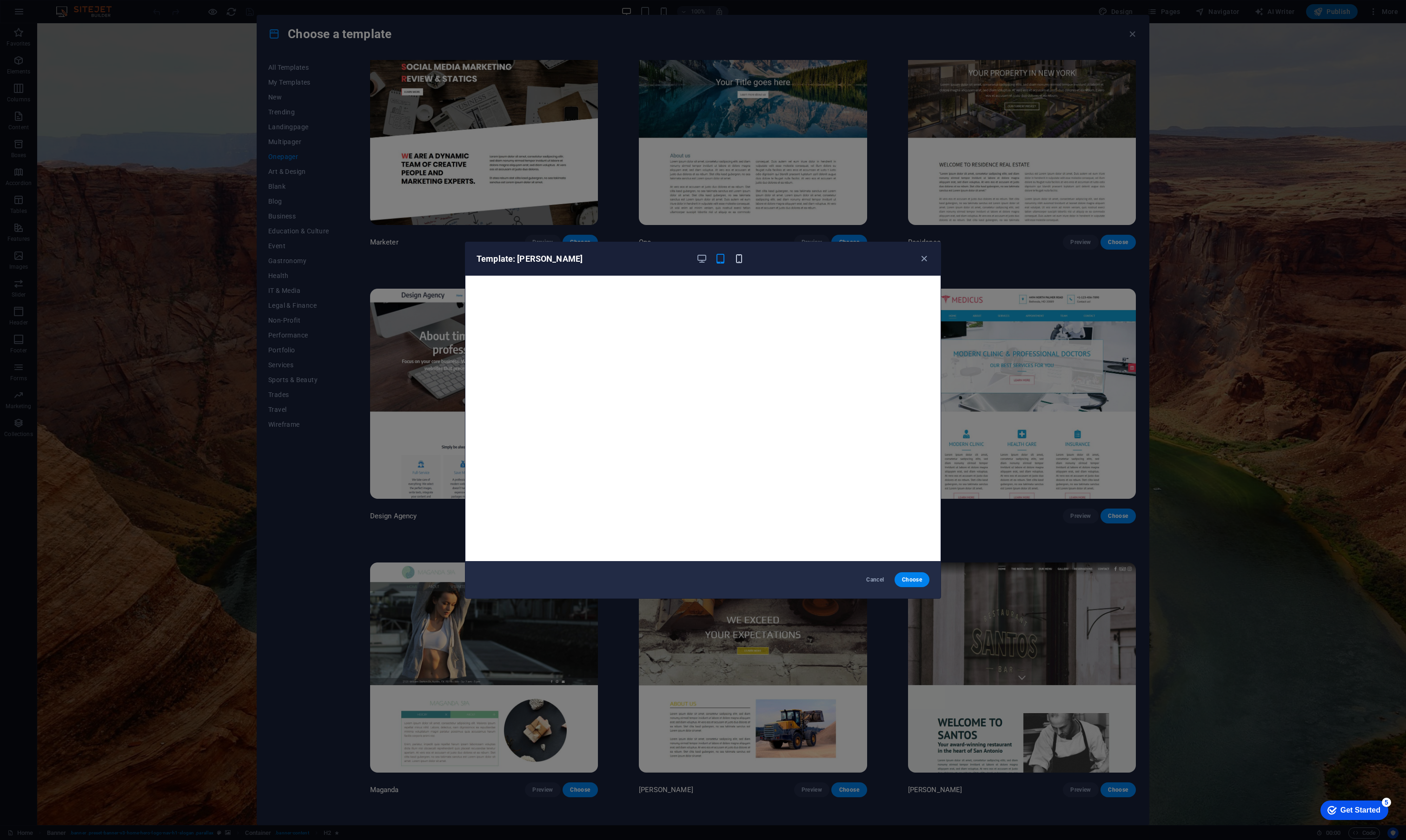
click at [737, 258] on icon "button" at bounding box center [739, 259] width 11 height 11
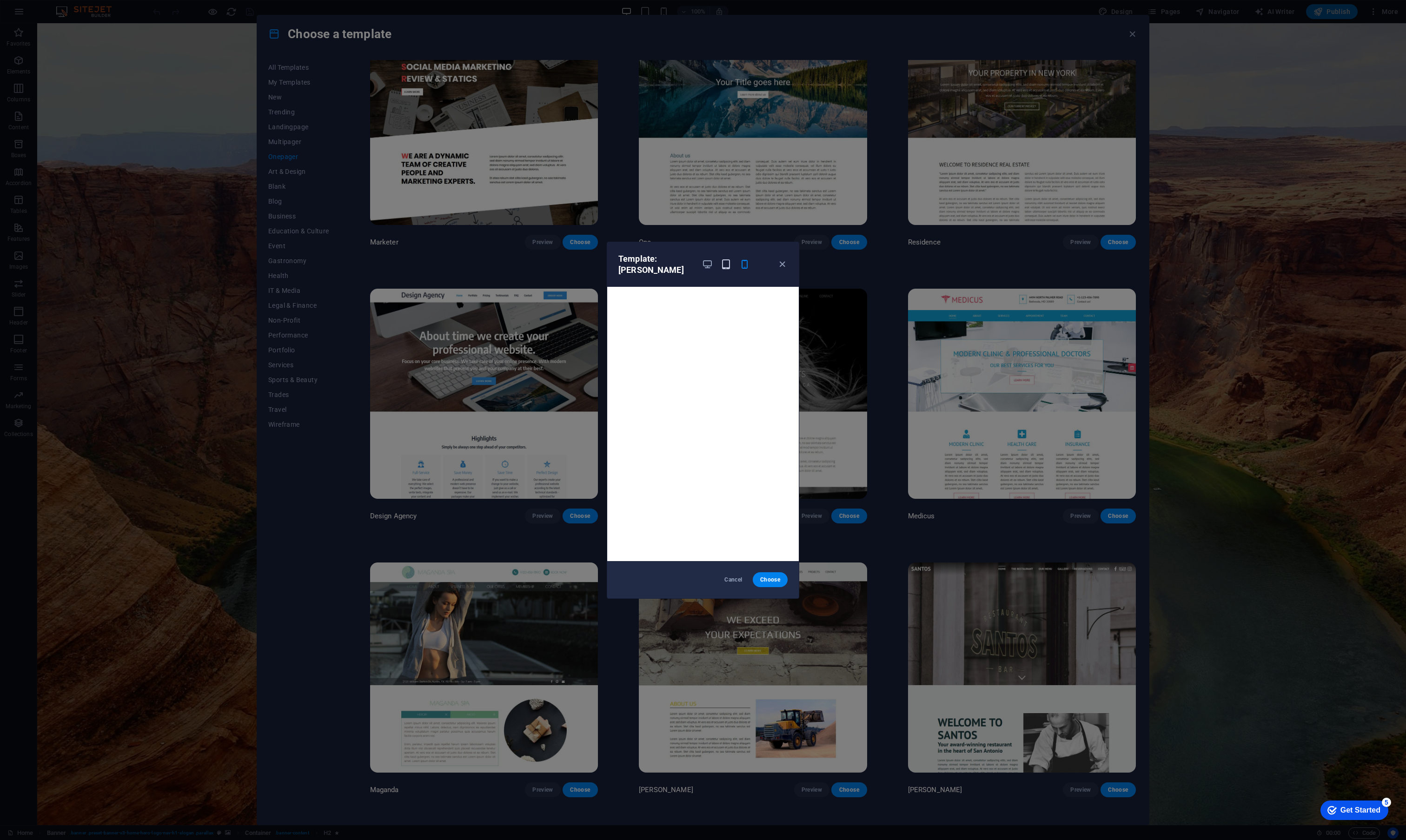
click at [723, 260] on icon "button" at bounding box center [726, 264] width 11 height 11
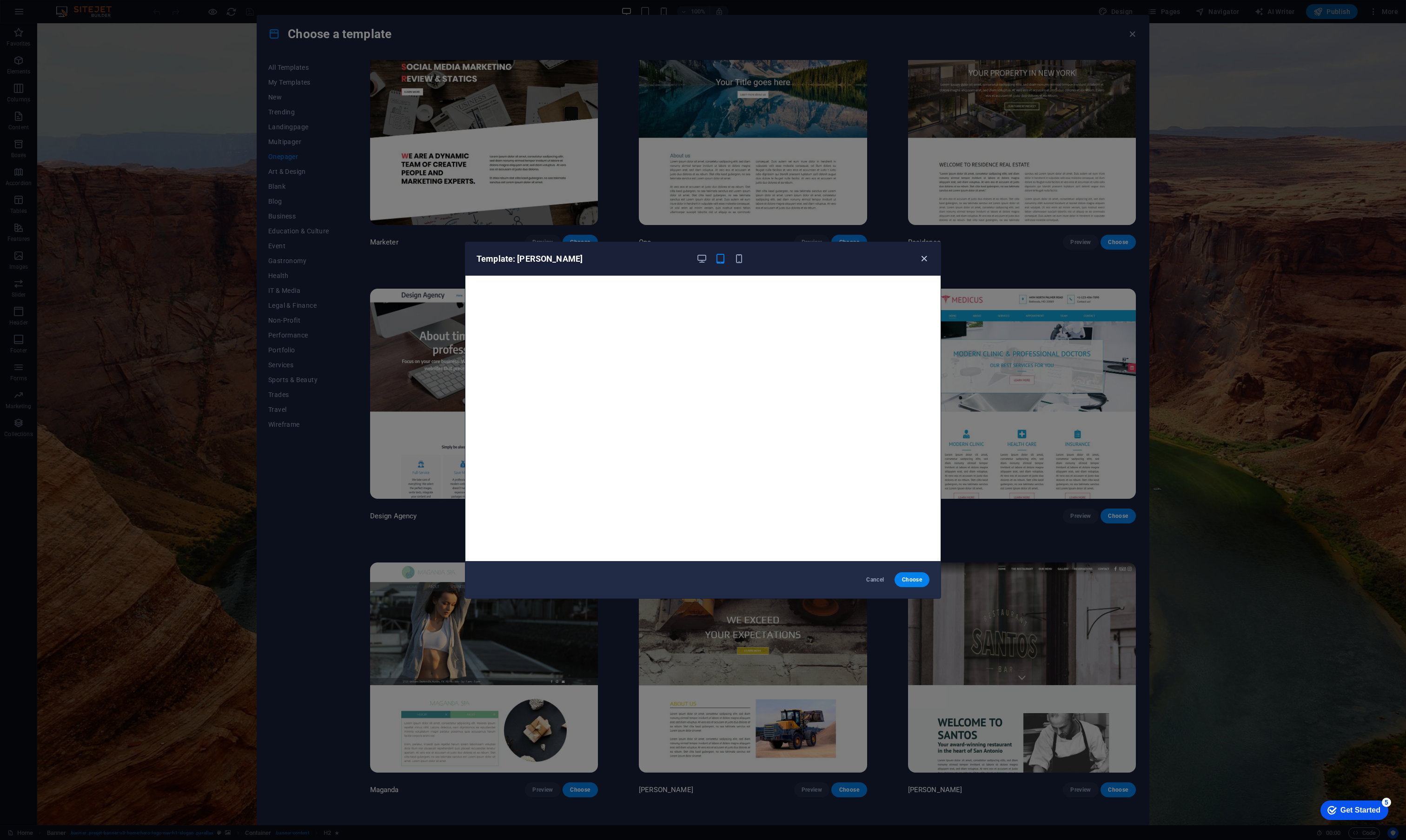
click at [924, 261] on icon "button" at bounding box center [924, 259] width 11 height 11
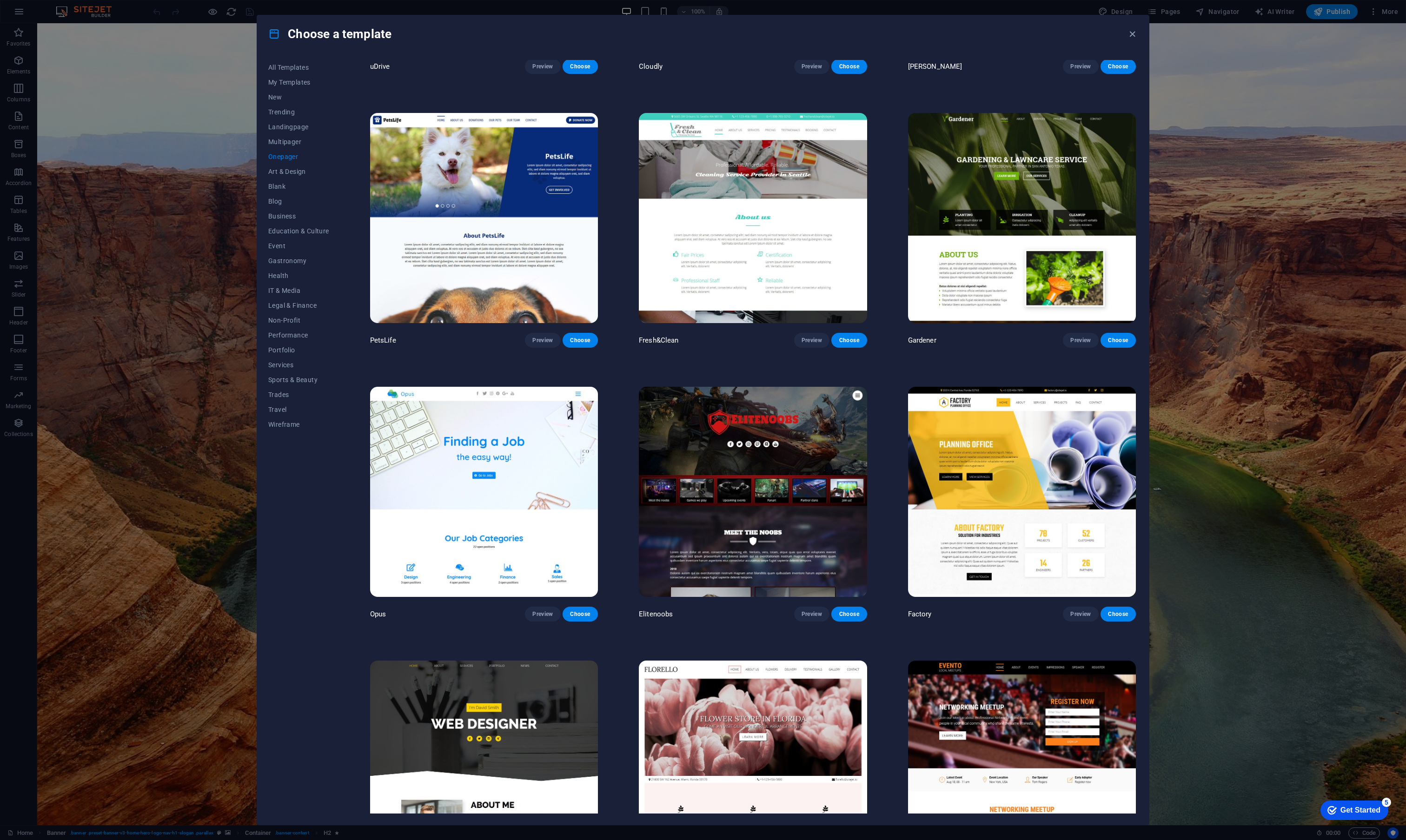
scroll to position [4329, 0]
click at [812, 611] on span "Preview" at bounding box center [812, 615] width 20 height 8
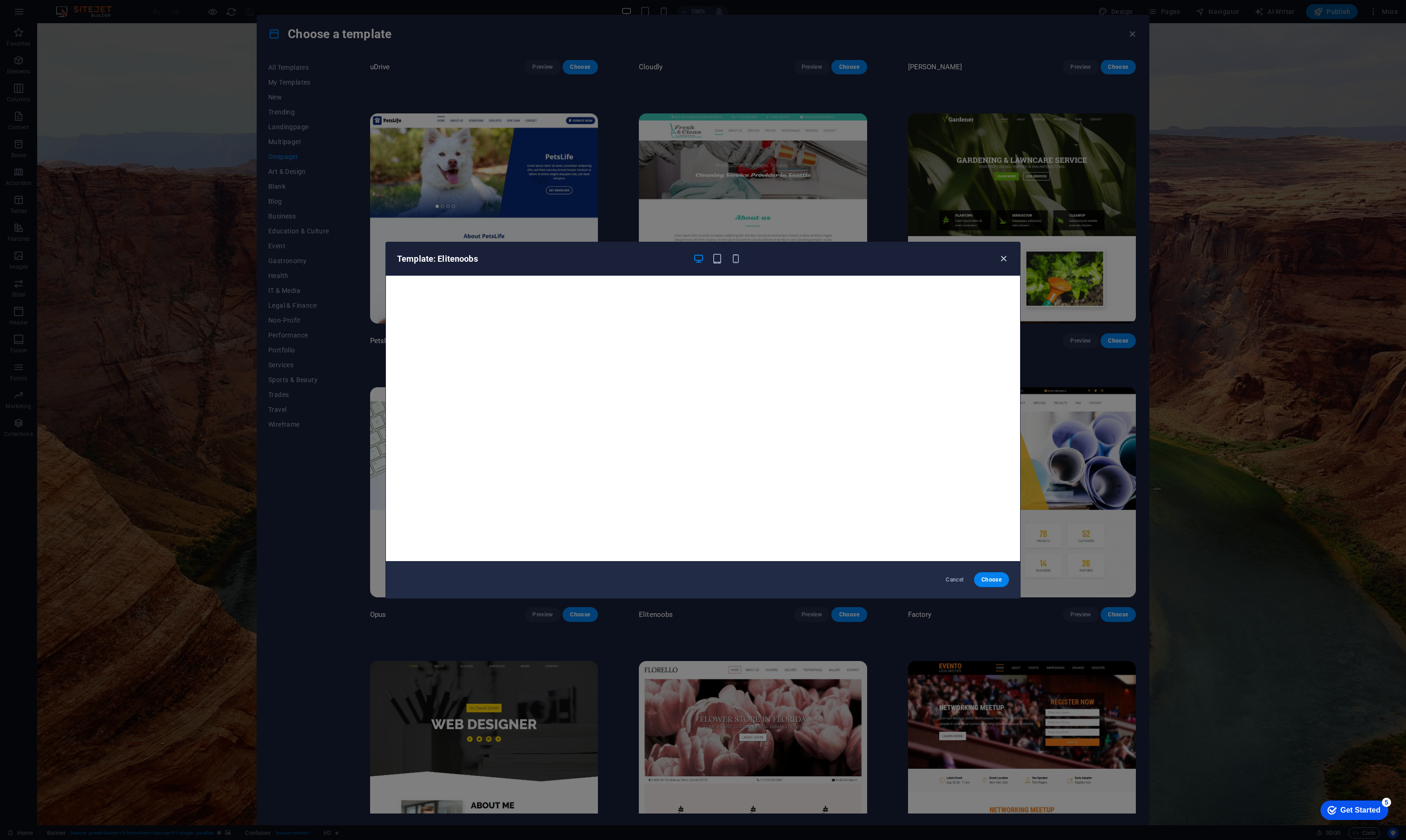
click at [1003, 256] on icon "button" at bounding box center [1004, 259] width 11 height 11
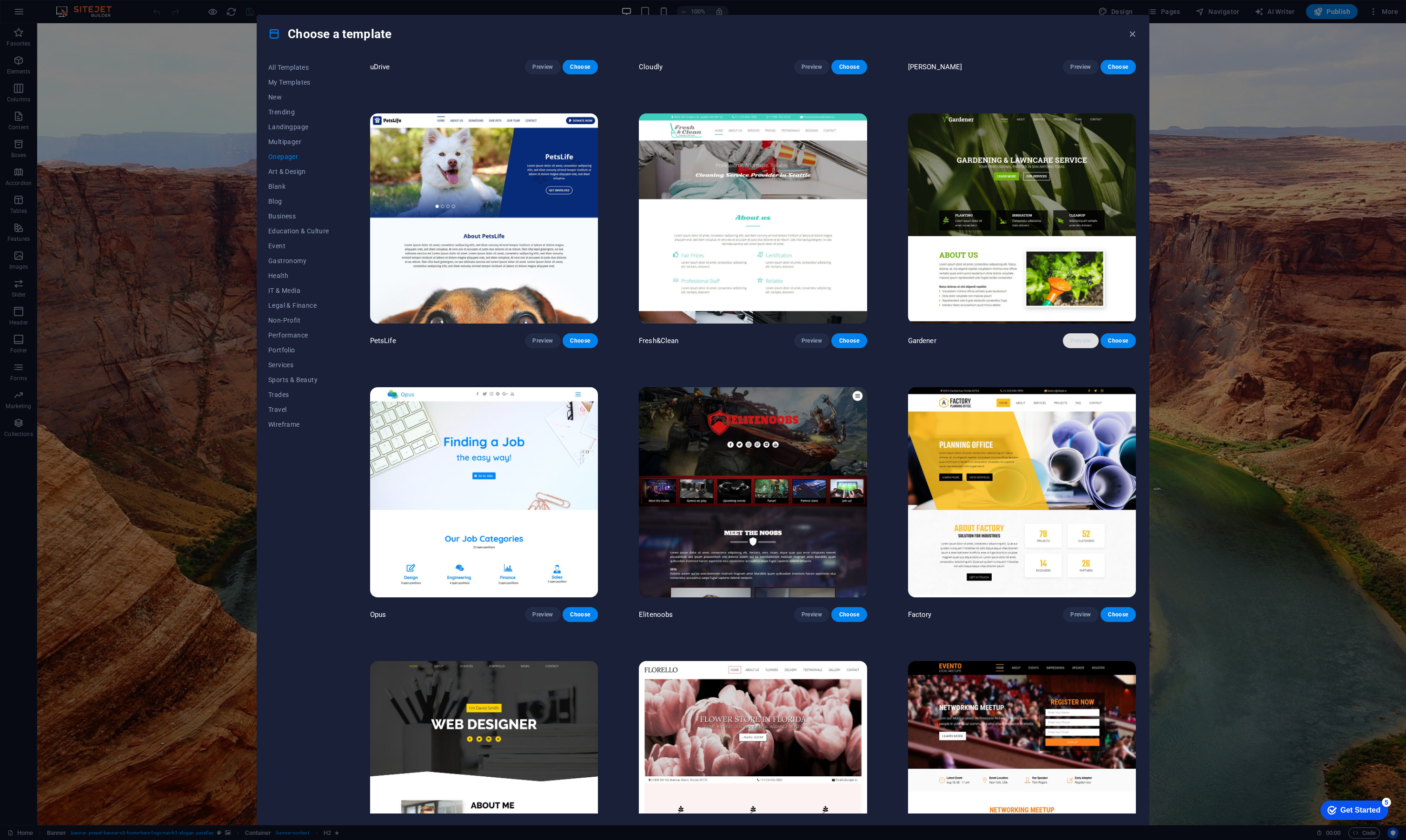
click at [1075, 337] on span "Preview" at bounding box center [1080, 341] width 20 height 8
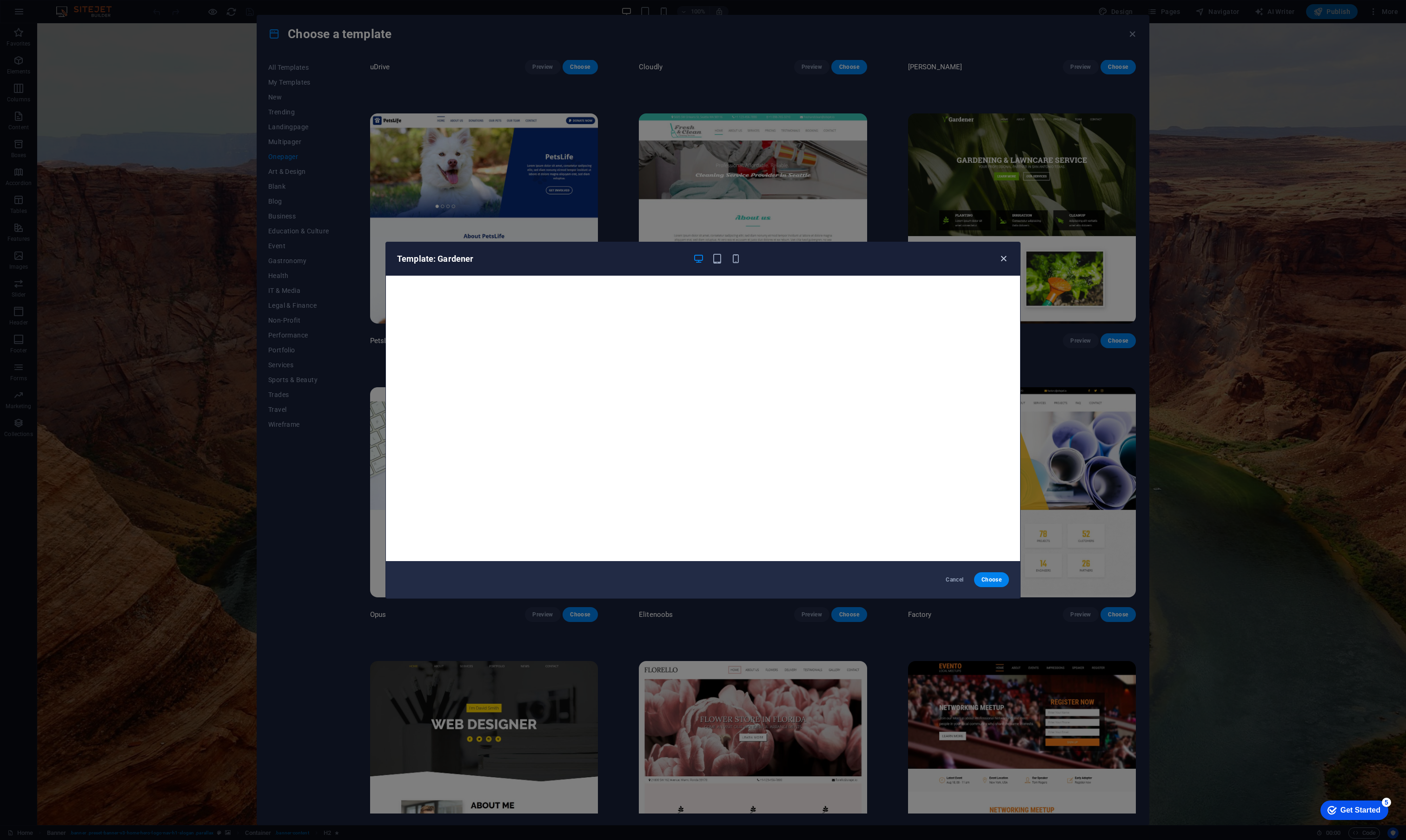
click at [1004, 262] on icon "button" at bounding box center [1004, 259] width 11 height 11
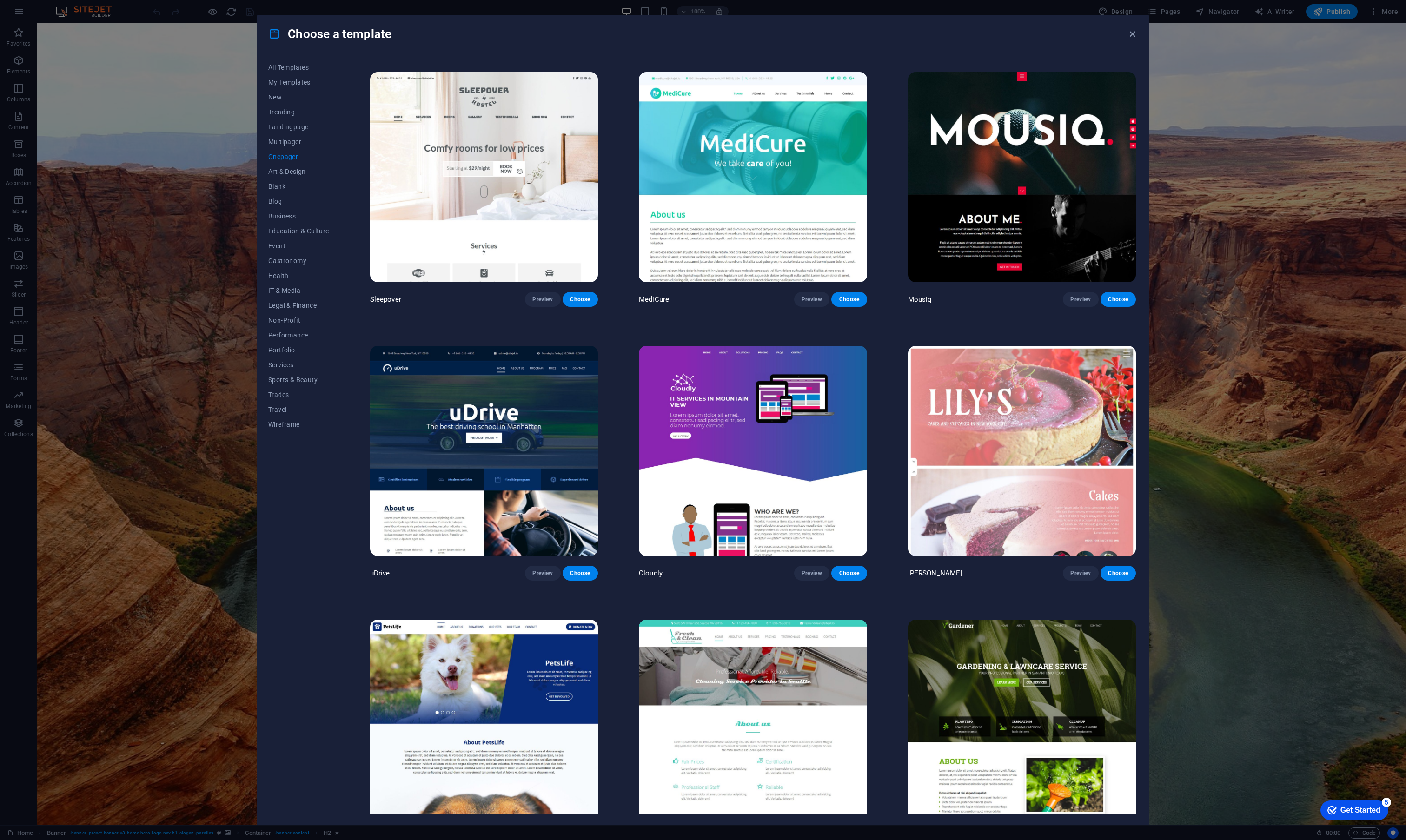
scroll to position [3809, 0]
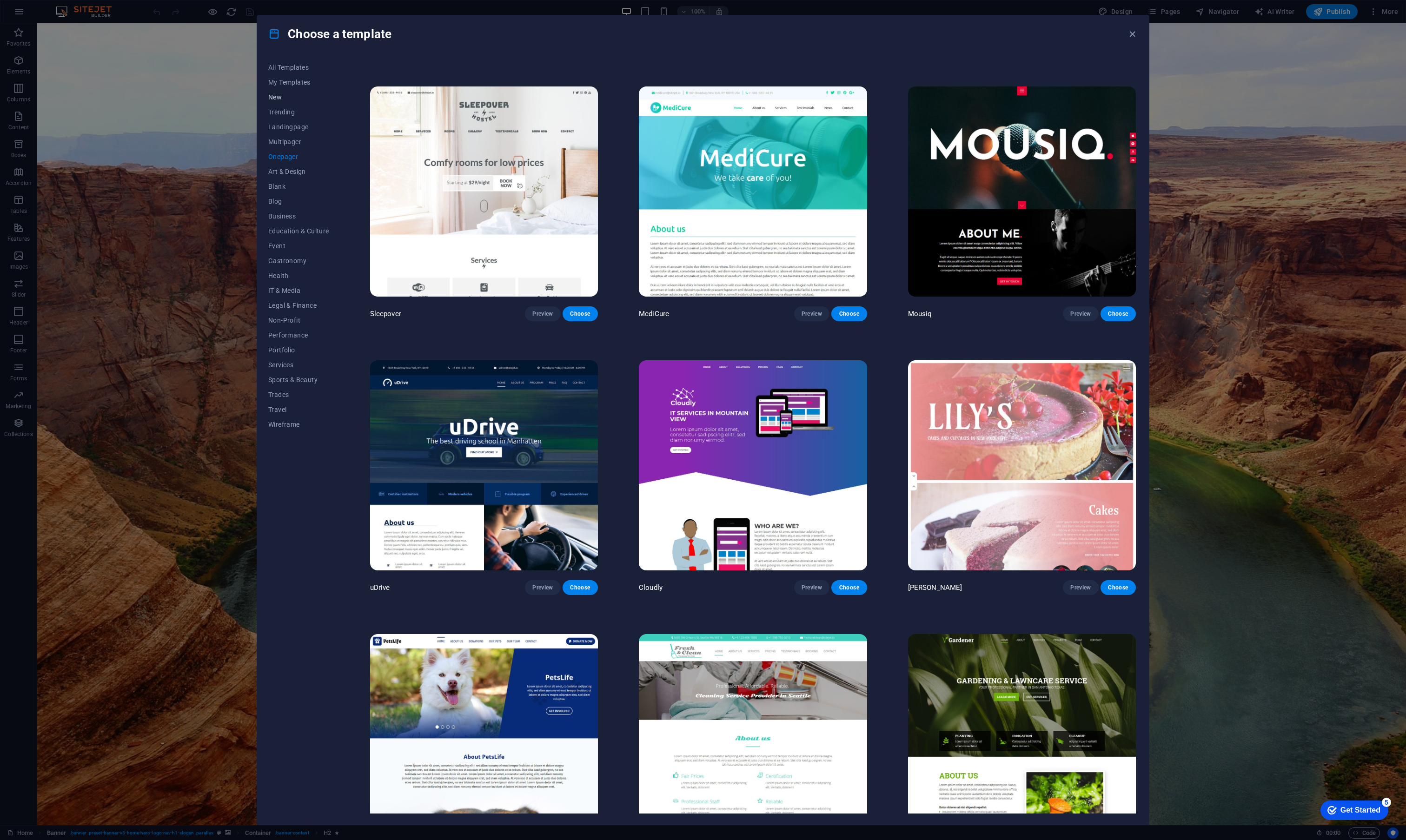
click at [279, 99] on span "New" at bounding box center [299, 97] width 61 height 8
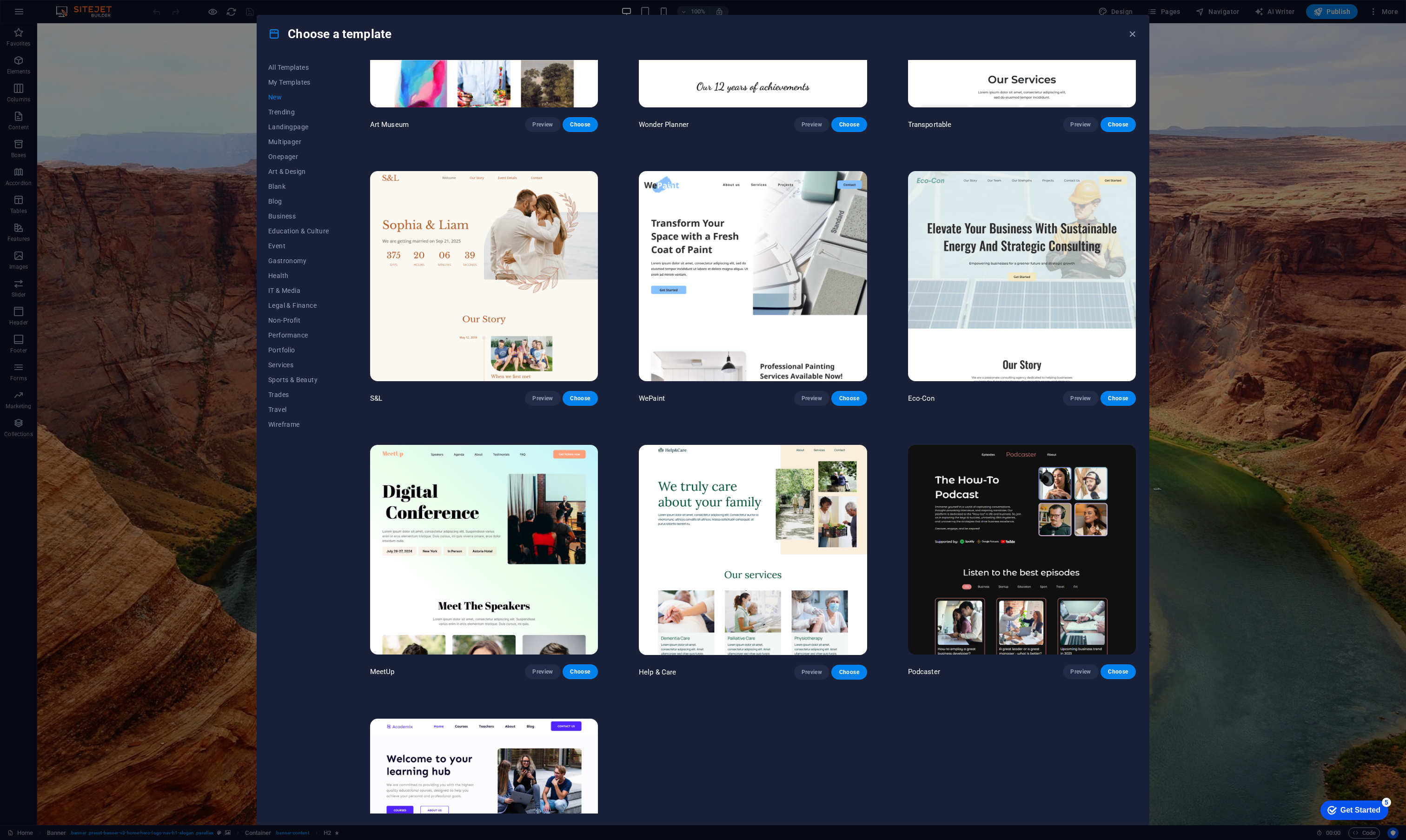
scroll to position [573, 0]
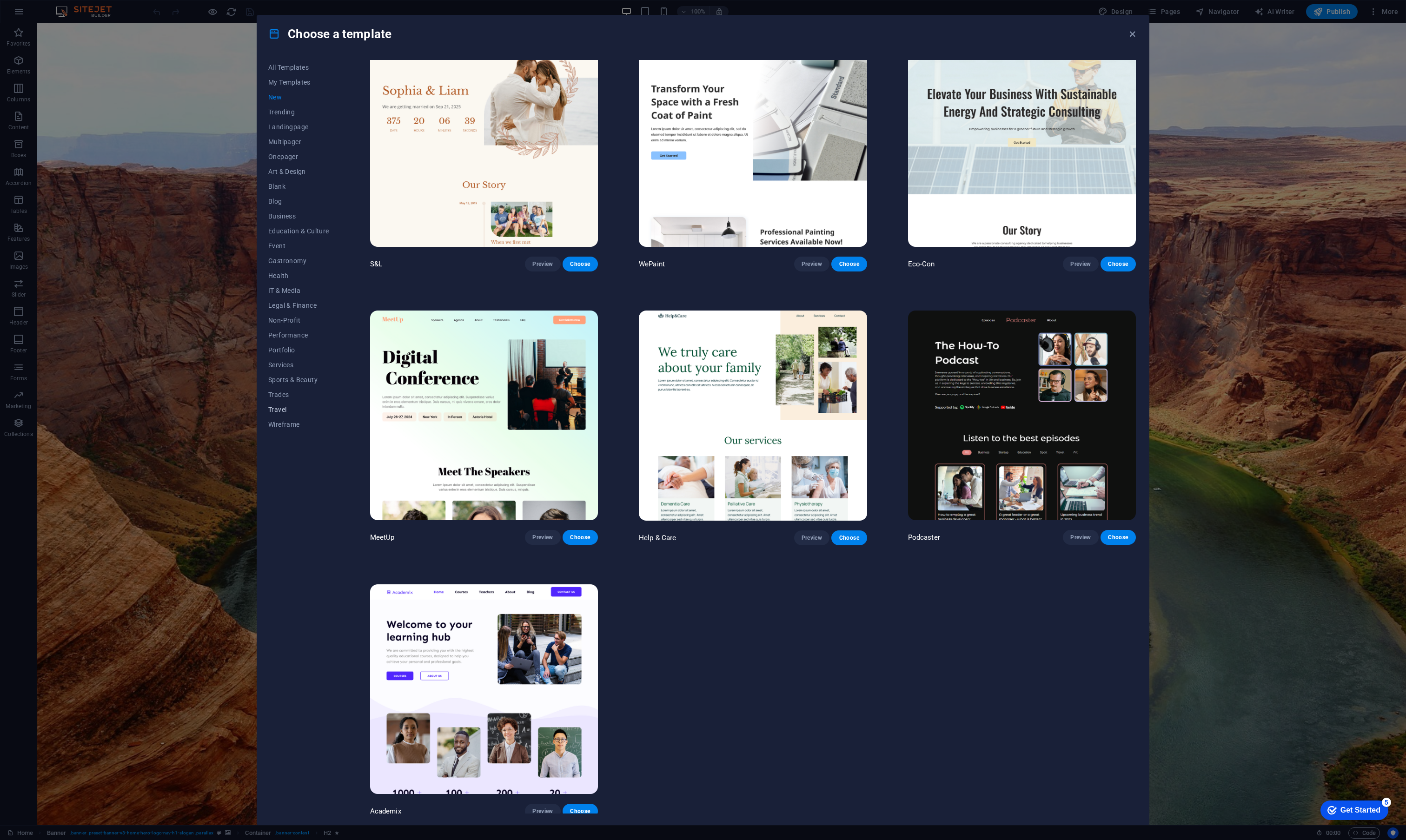
click at [284, 413] on span "Travel" at bounding box center [299, 410] width 61 height 8
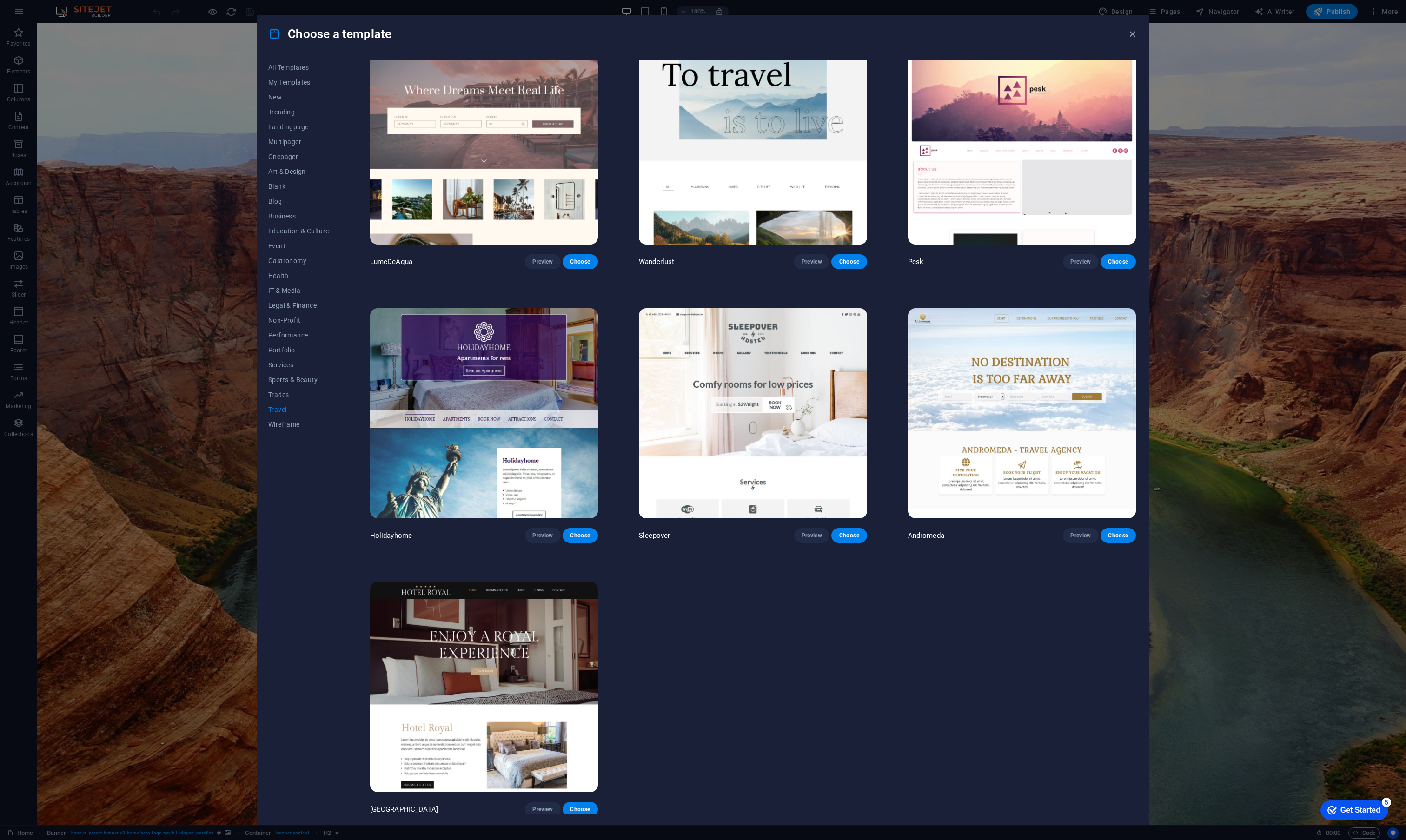
scroll to position [0, 0]
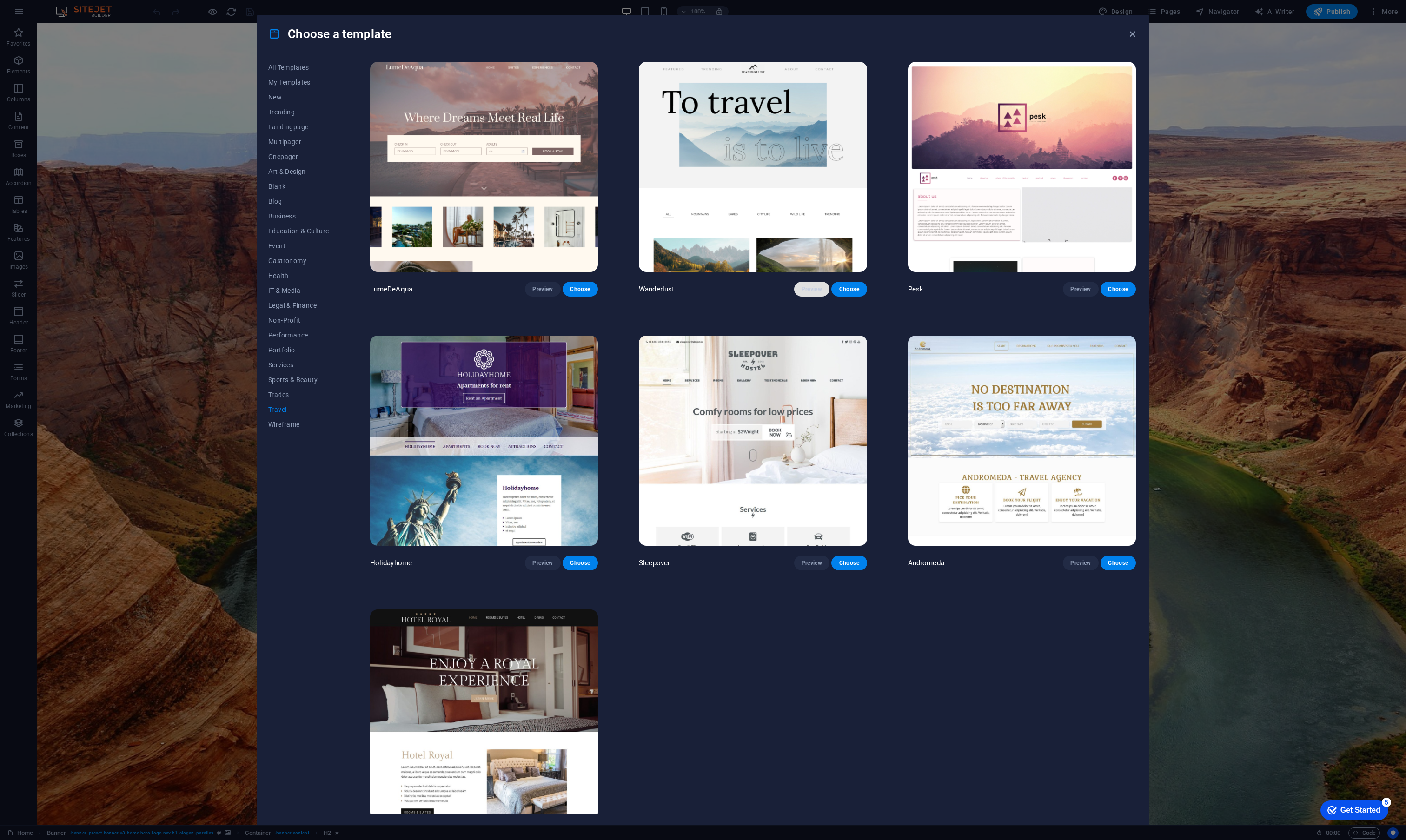
click at [812, 286] on span "Preview" at bounding box center [812, 289] width 20 height 8
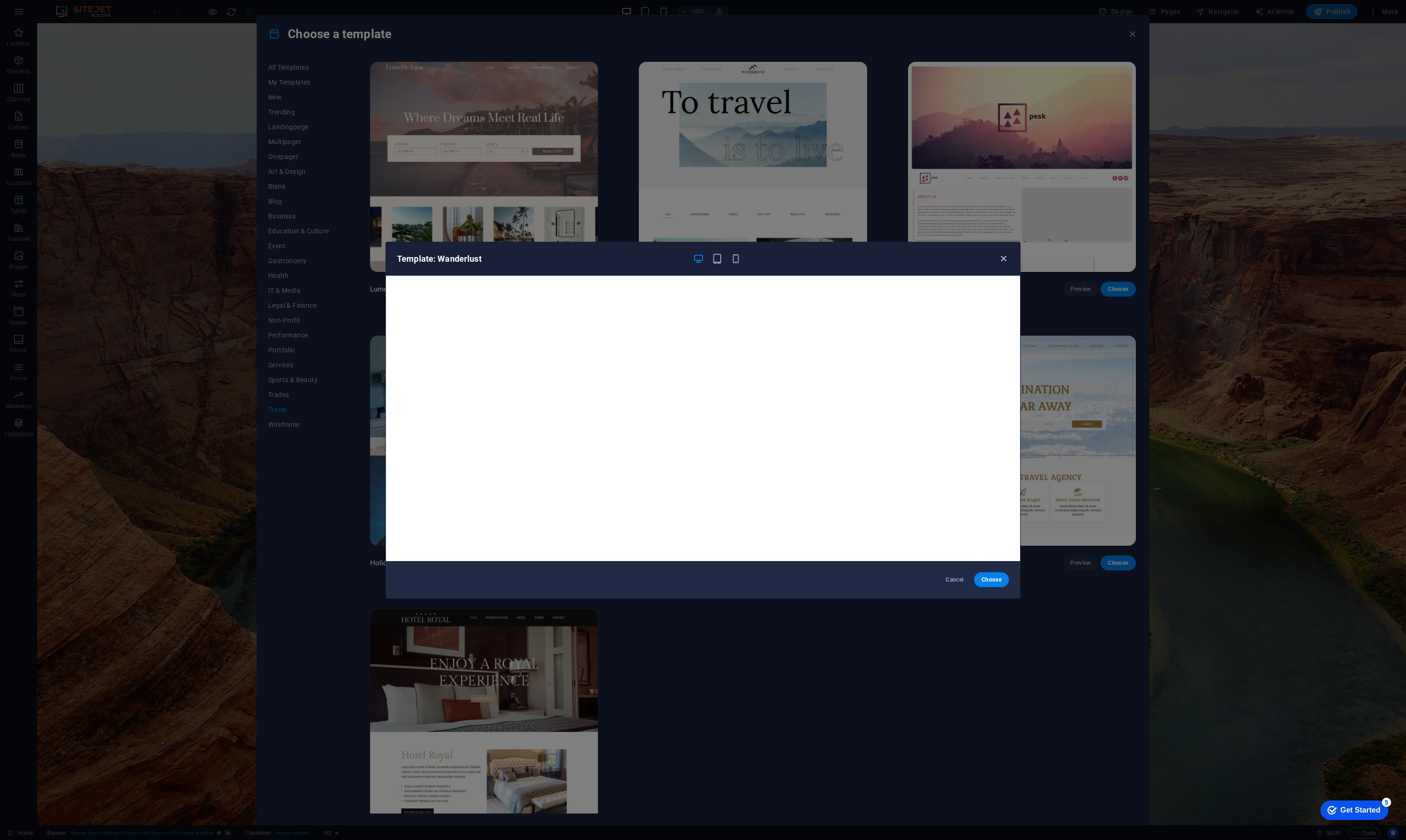
click at [1008, 259] on icon "button" at bounding box center [1004, 259] width 11 height 11
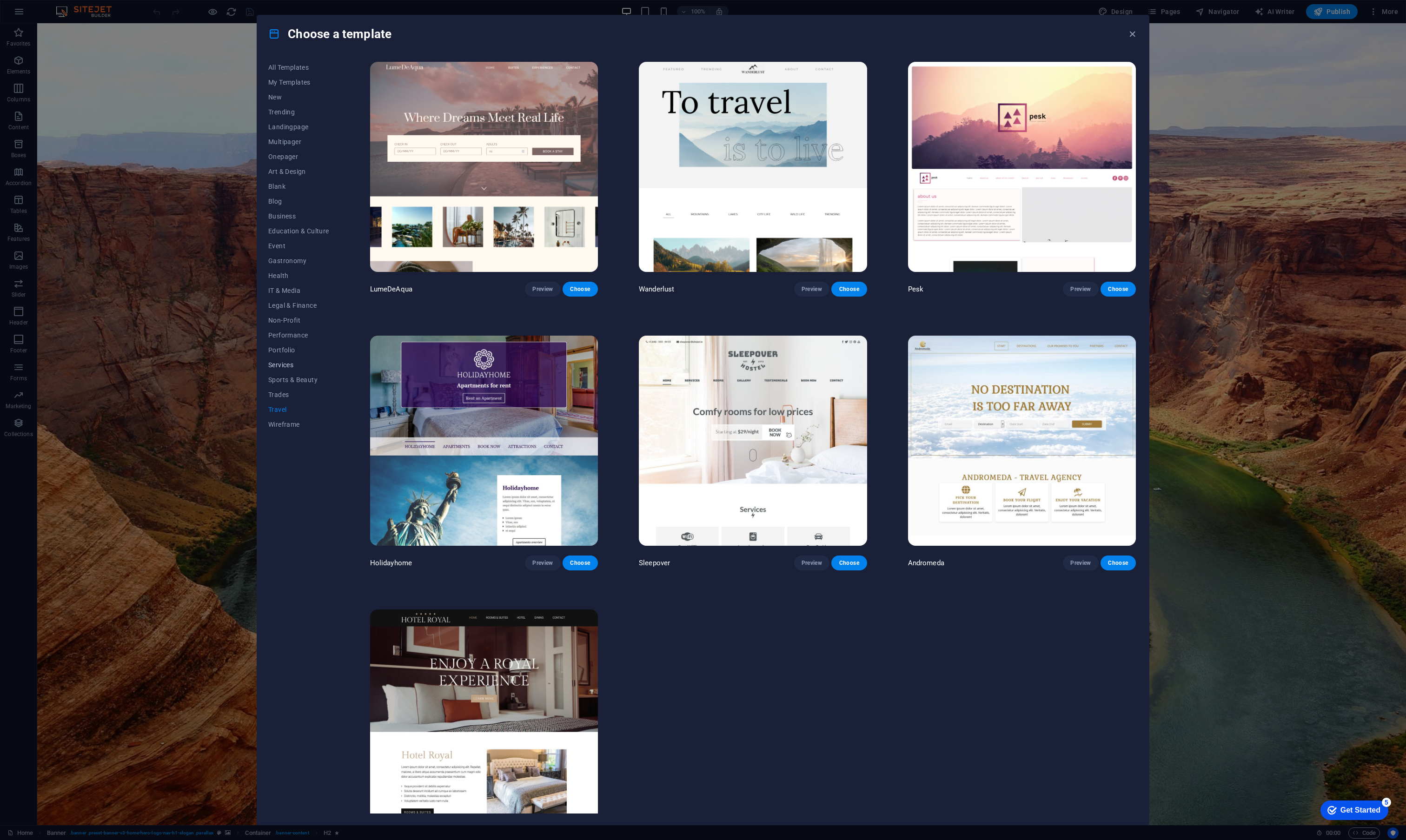
click at [284, 363] on span "Services" at bounding box center [299, 365] width 61 height 8
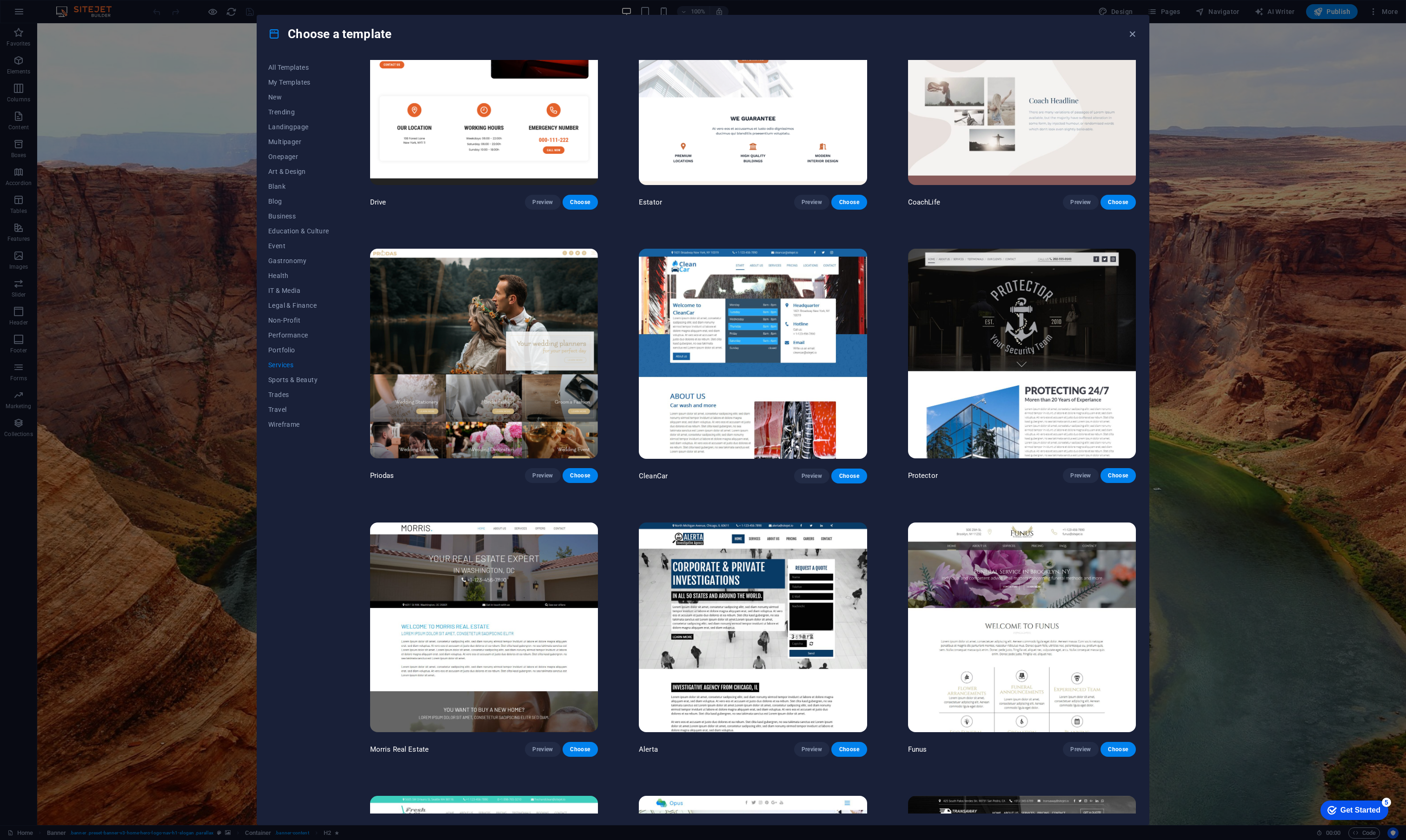
scroll to position [561, 0]
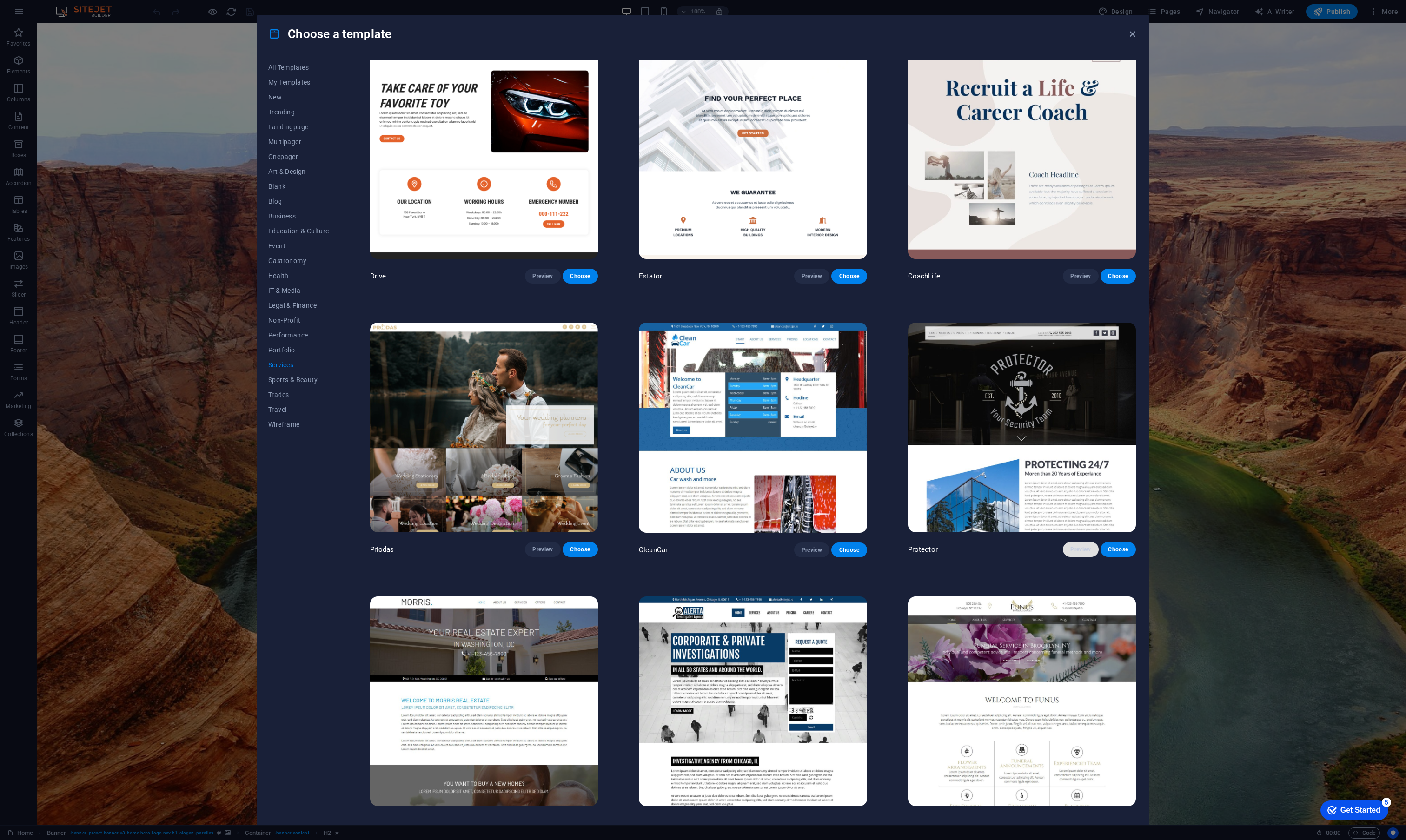
click at [1082, 546] on span "Preview" at bounding box center [1080, 550] width 20 height 8
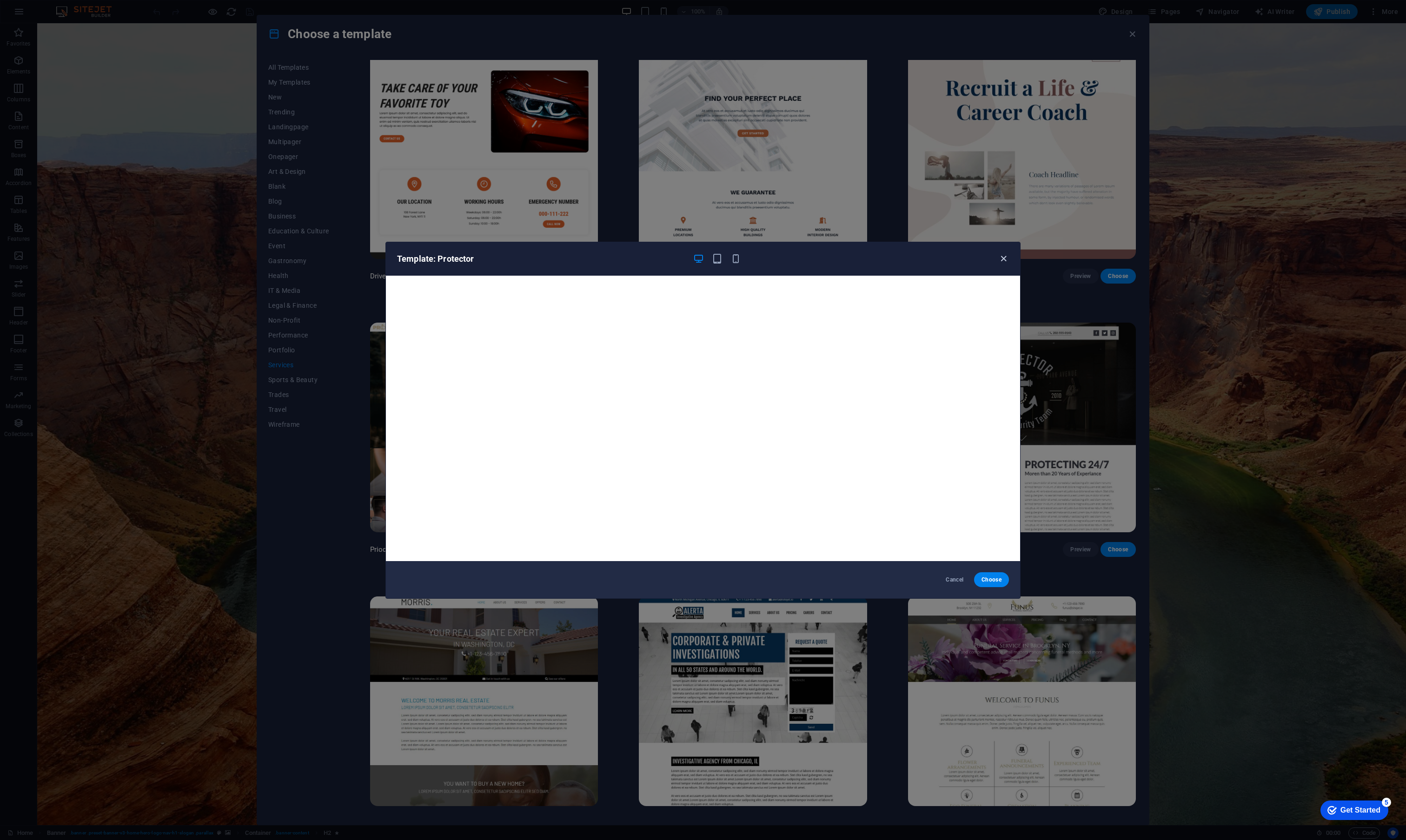
click at [1002, 258] on icon "button" at bounding box center [1004, 259] width 11 height 11
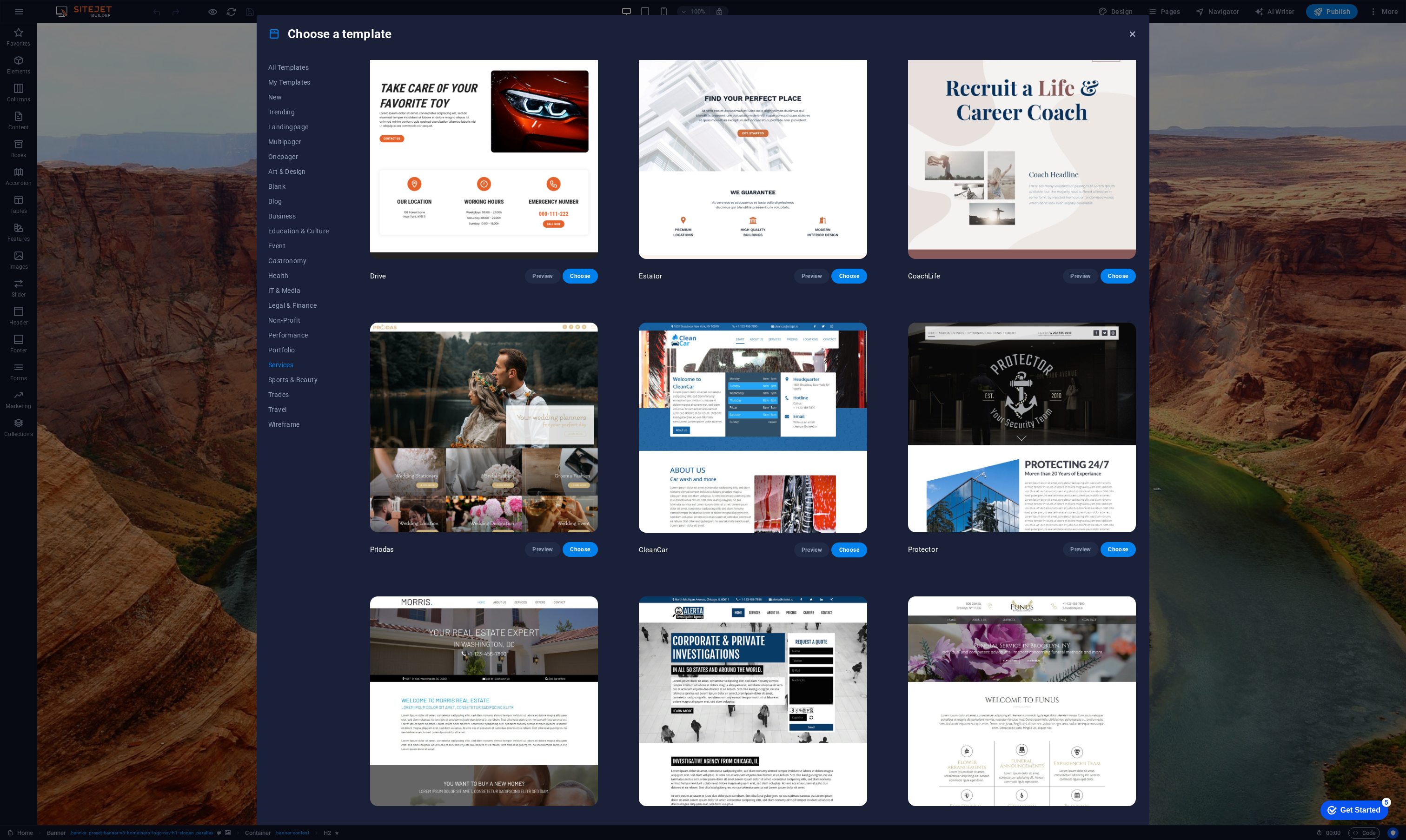
click at [1137, 38] on icon "button" at bounding box center [1133, 34] width 11 height 11
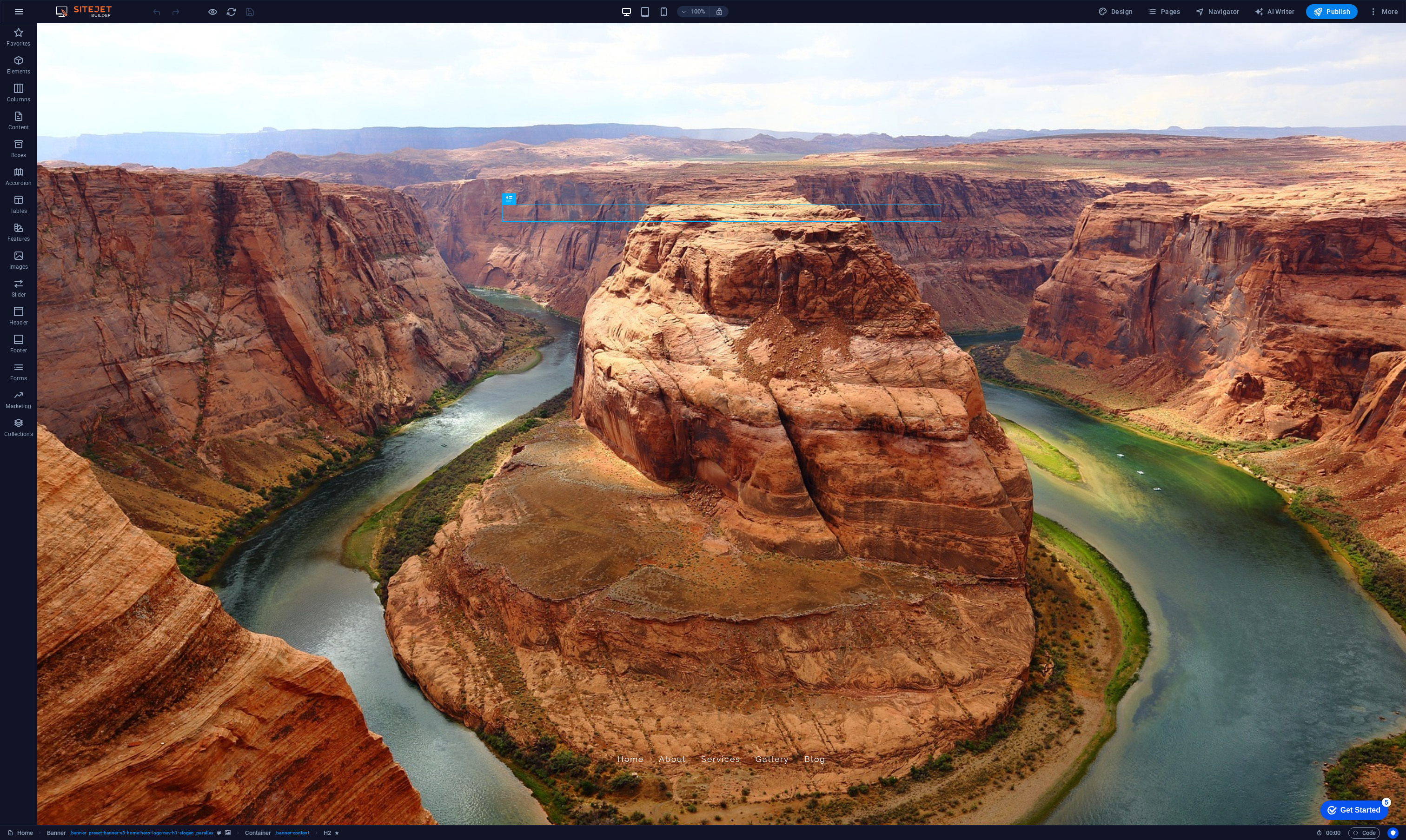
click at [18, 14] on icon "button" at bounding box center [19, 11] width 11 height 11
